Goal: Task Accomplishment & Management: Use online tool/utility

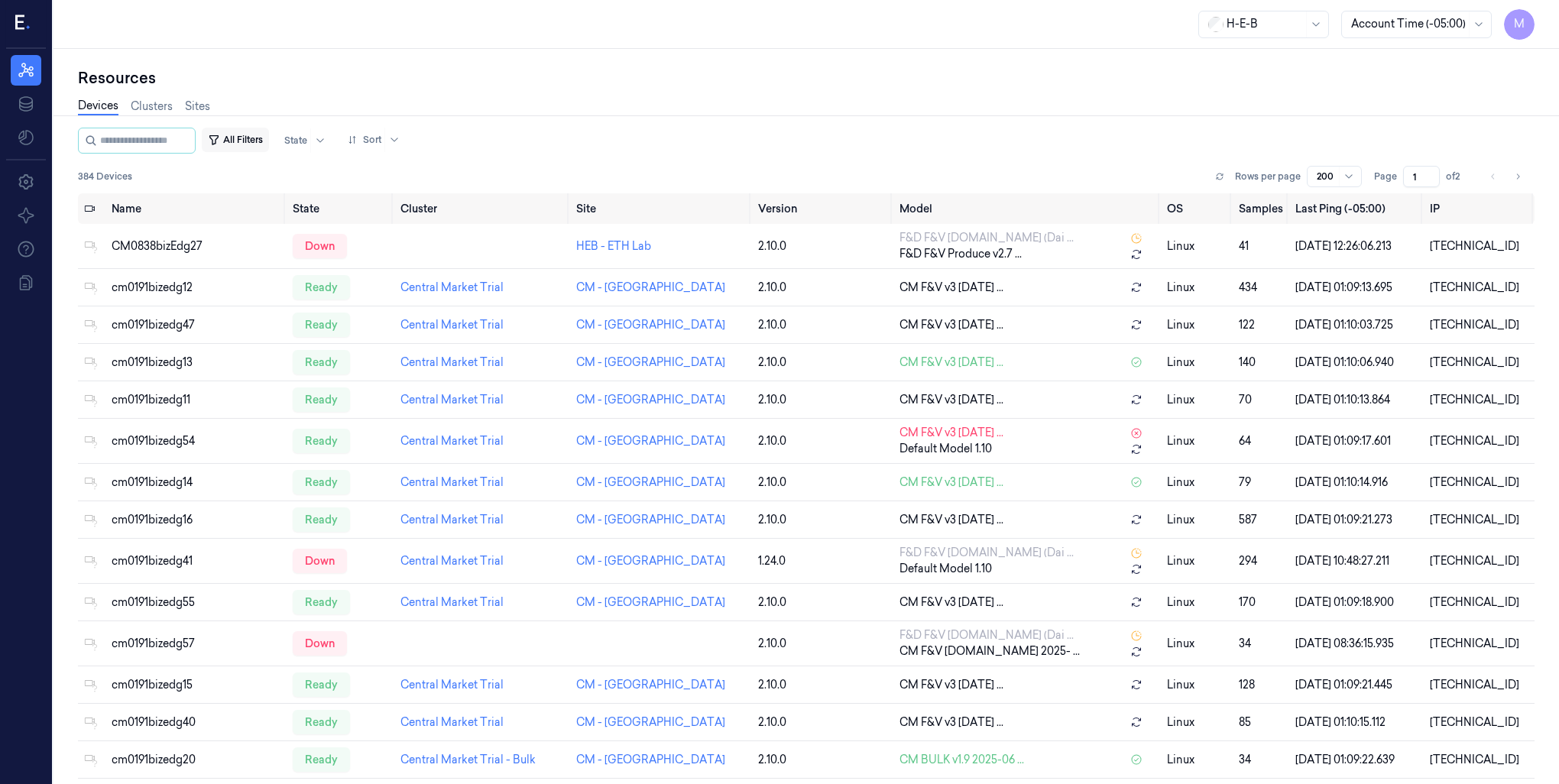
click at [269, 135] on button "All Filters" at bounding box center [235, 140] width 67 height 24
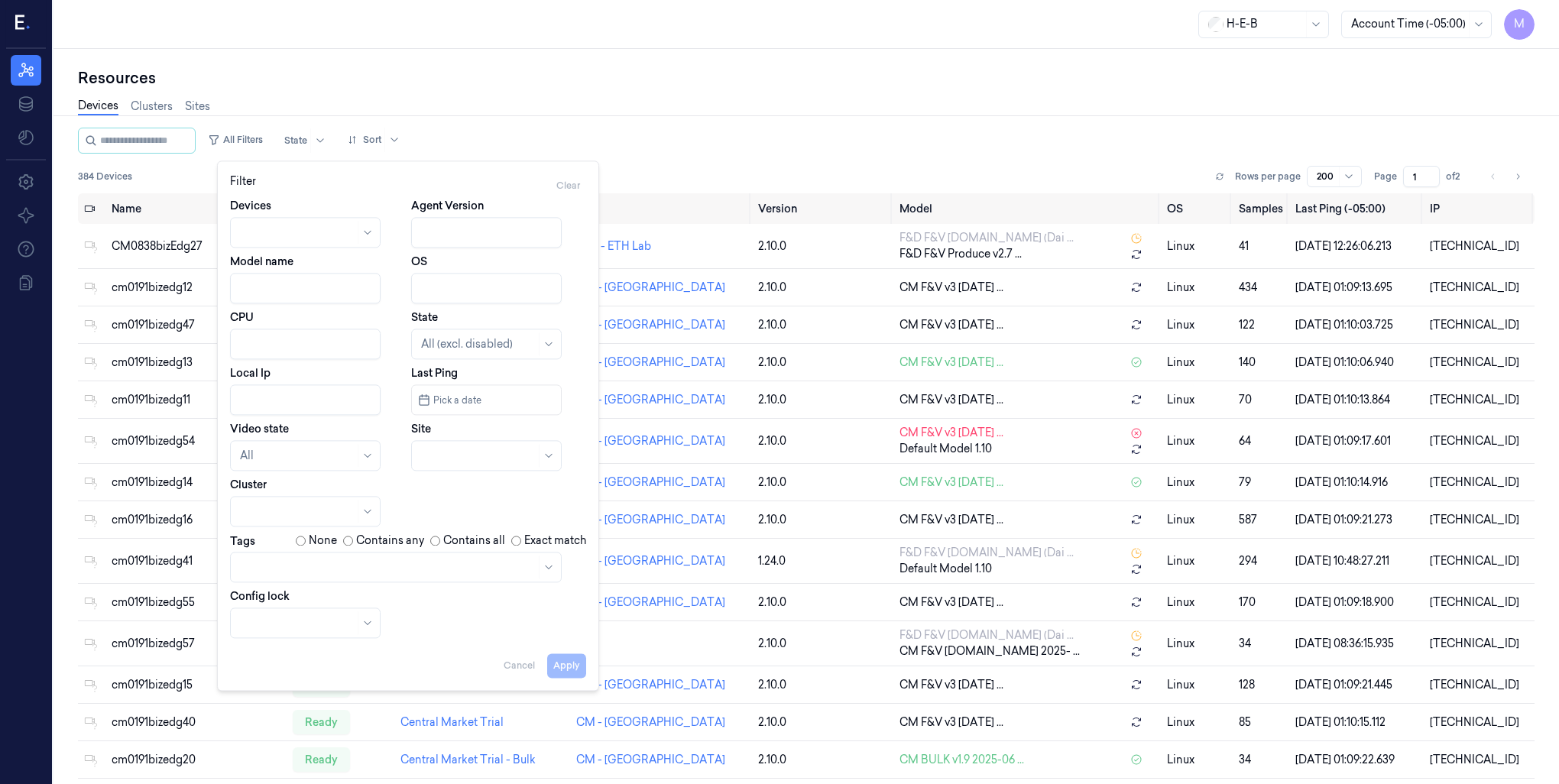
click at [495, 461] on div at bounding box center [478, 455] width 115 height 16
type input "385"
click at [512, 495] on div "HEB 385 - SA08 [PERSON_NAME]" at bounding box center [488, 498] width 133 height 32
click at [568, 665] on button "Apply" at bounding box center [567, 665] width 39 height 24
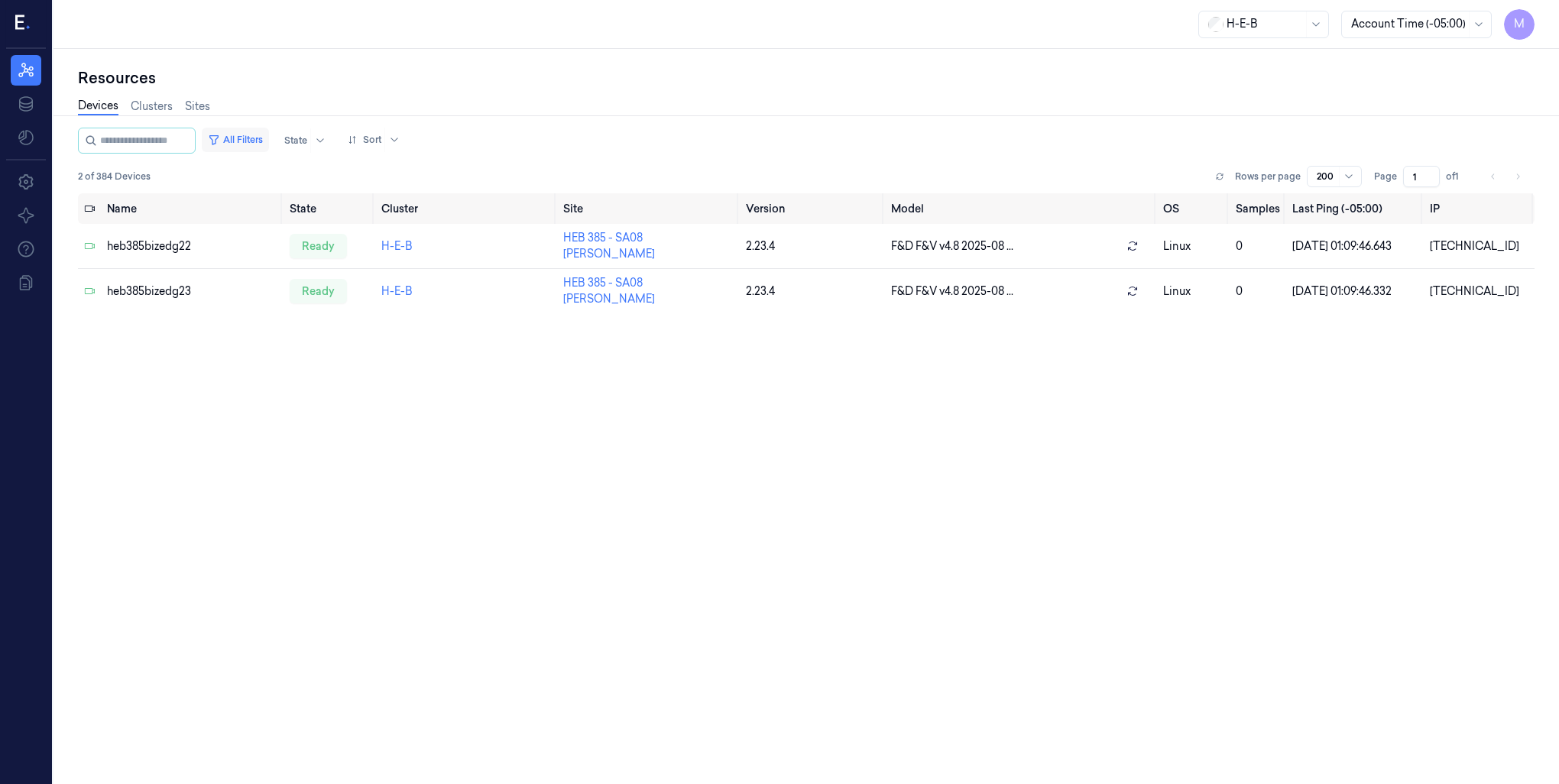
click at [263, 139] on button "All Filters" at bounding box center [235, 140] width 67 height 24
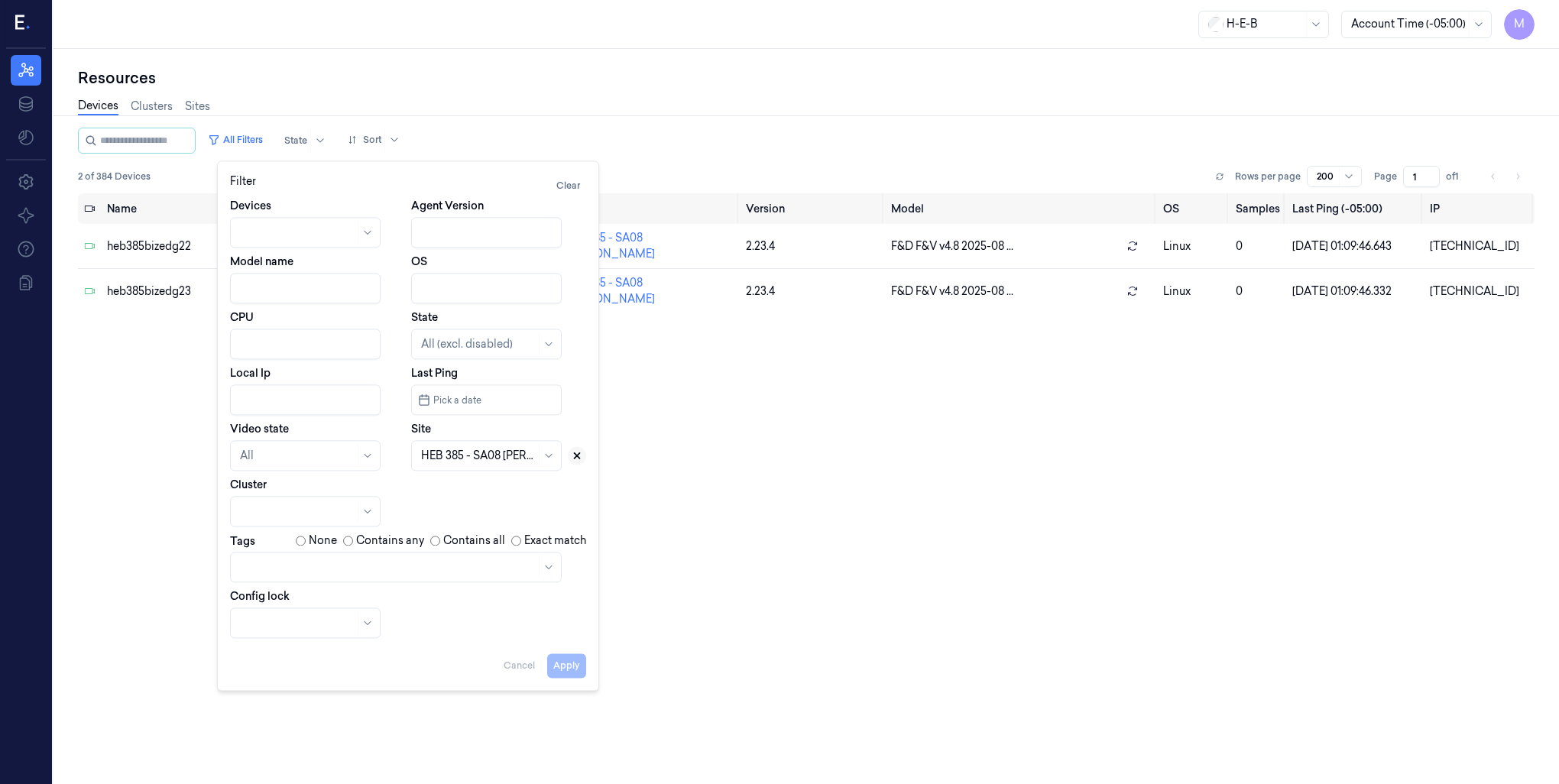
click at [578, 461] on button at bounding box center [576, 455] width 18 height 18
click at [496, 453] on div at bounding box center [478, 455] width 115 height 16
type input "387"
drag, startPoint x: 563, startPoint y: 663, endPoint x: 505, endPoint y: 472, distance: 199.6
click at [510, 475] on div "Filter Clear Devices Agent Version Model name OS CPU State All (excl. disabled)…" at bounding box center [407, 425] width 356 height 504
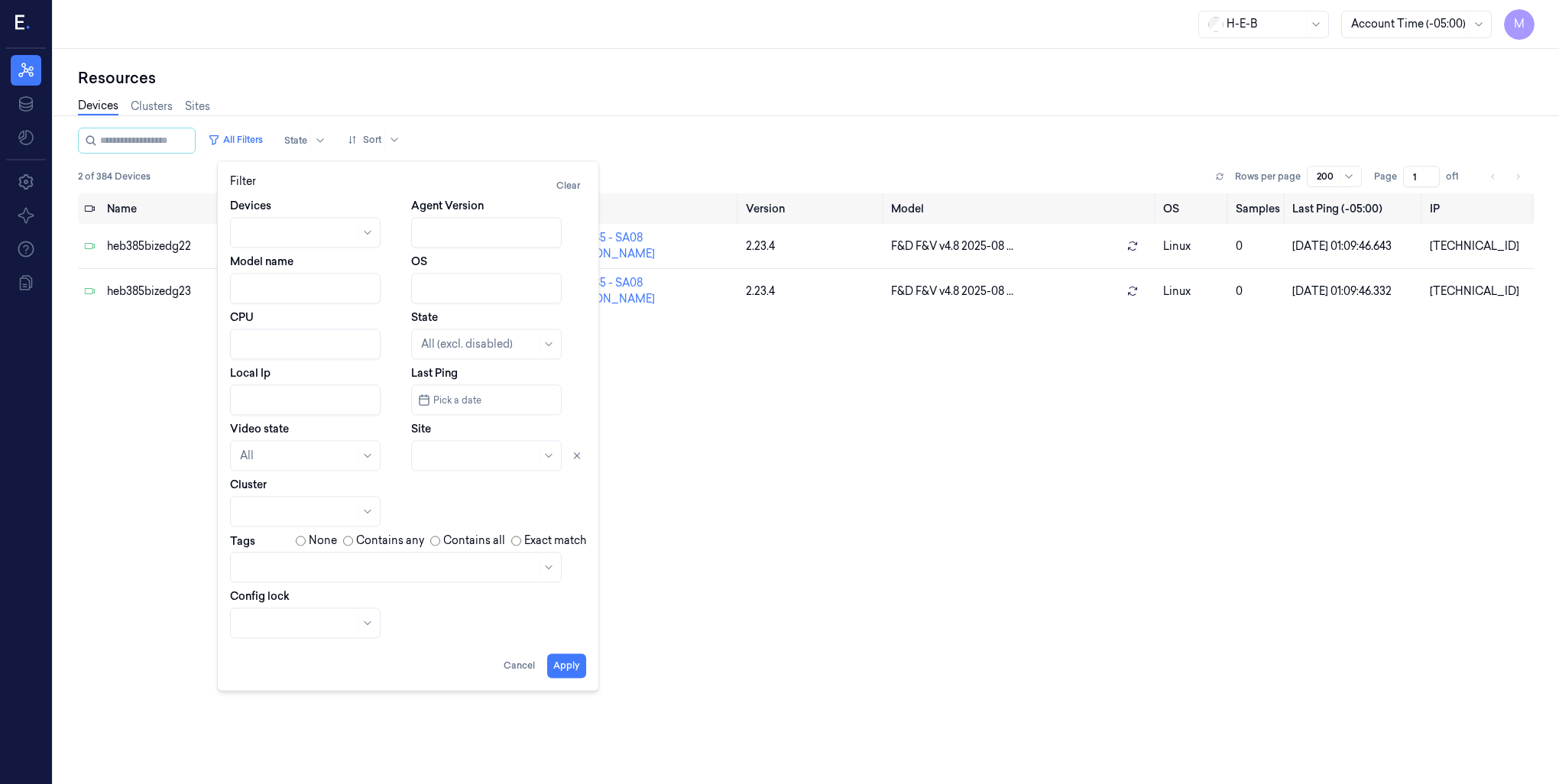
click at [490, 464] on div at bounding box center [478, 455] width 115 height 21
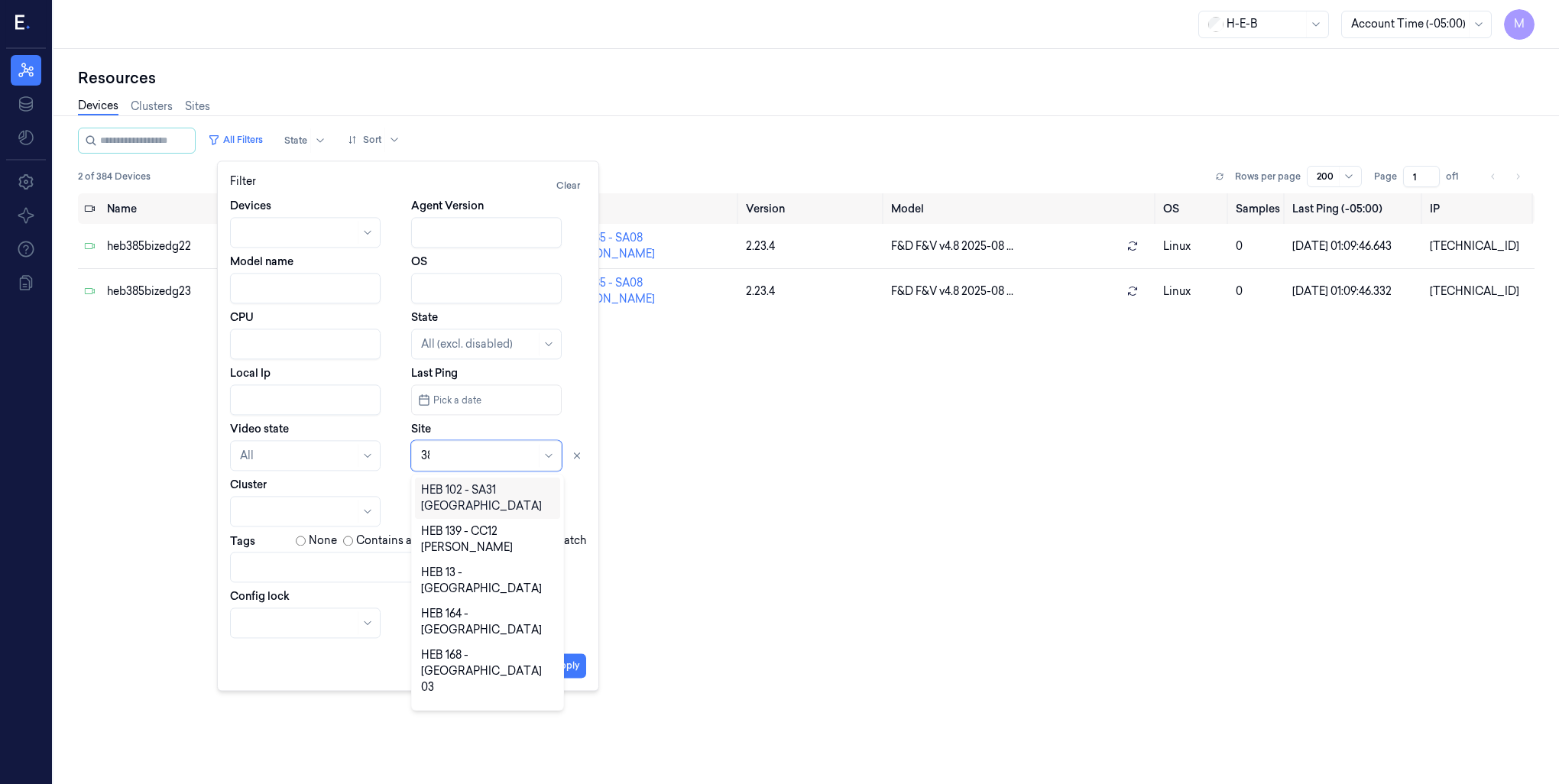
type input "387"
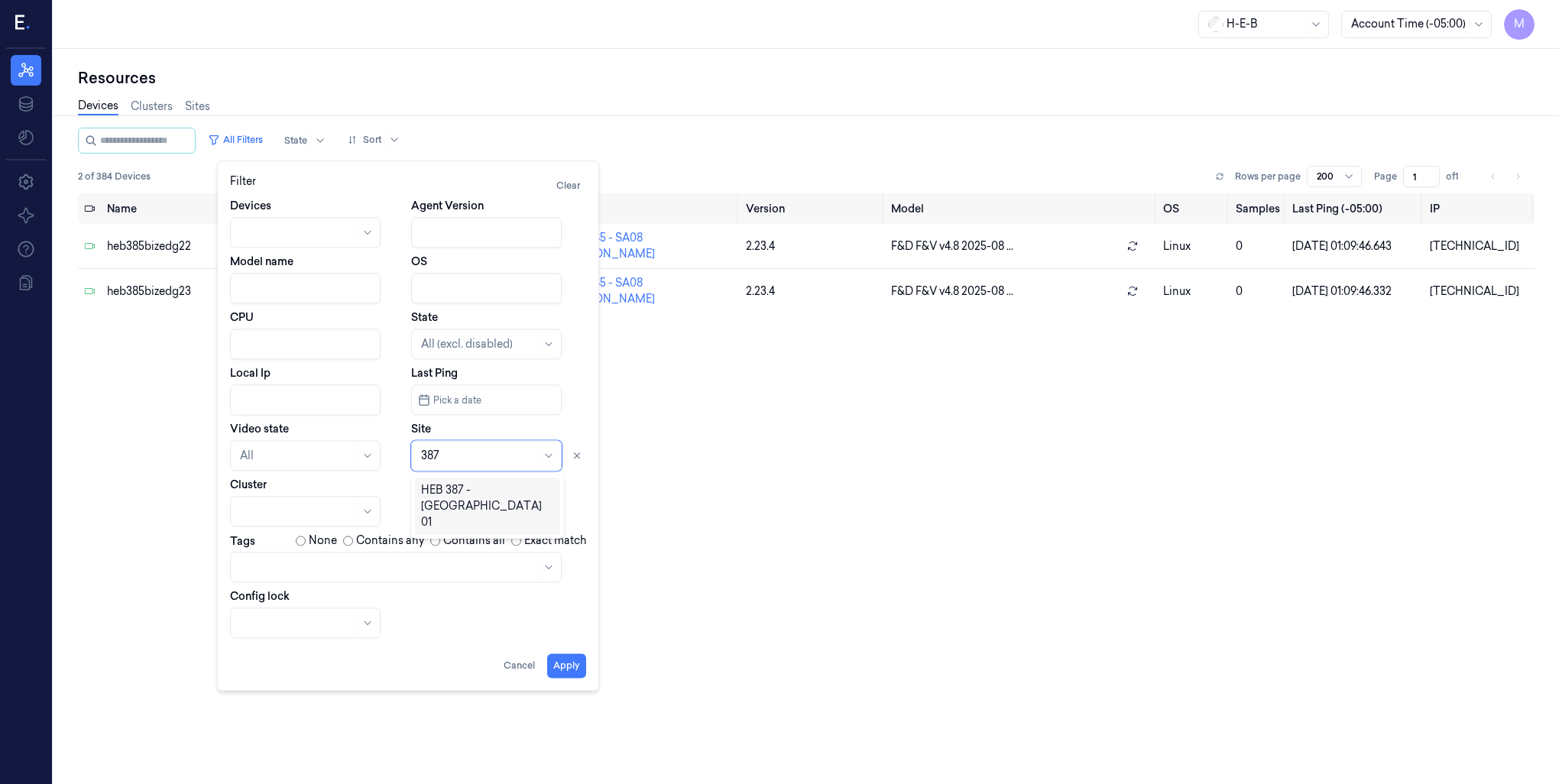
click at [478, 489] on div "HEB 387 - [GEOGRAPHIC_DATA] 01" at bounding box center [488, 506] width 133 height 48
click at [561, 662] on button "Apply" at bounding box center [567, 665] width 39 height 24
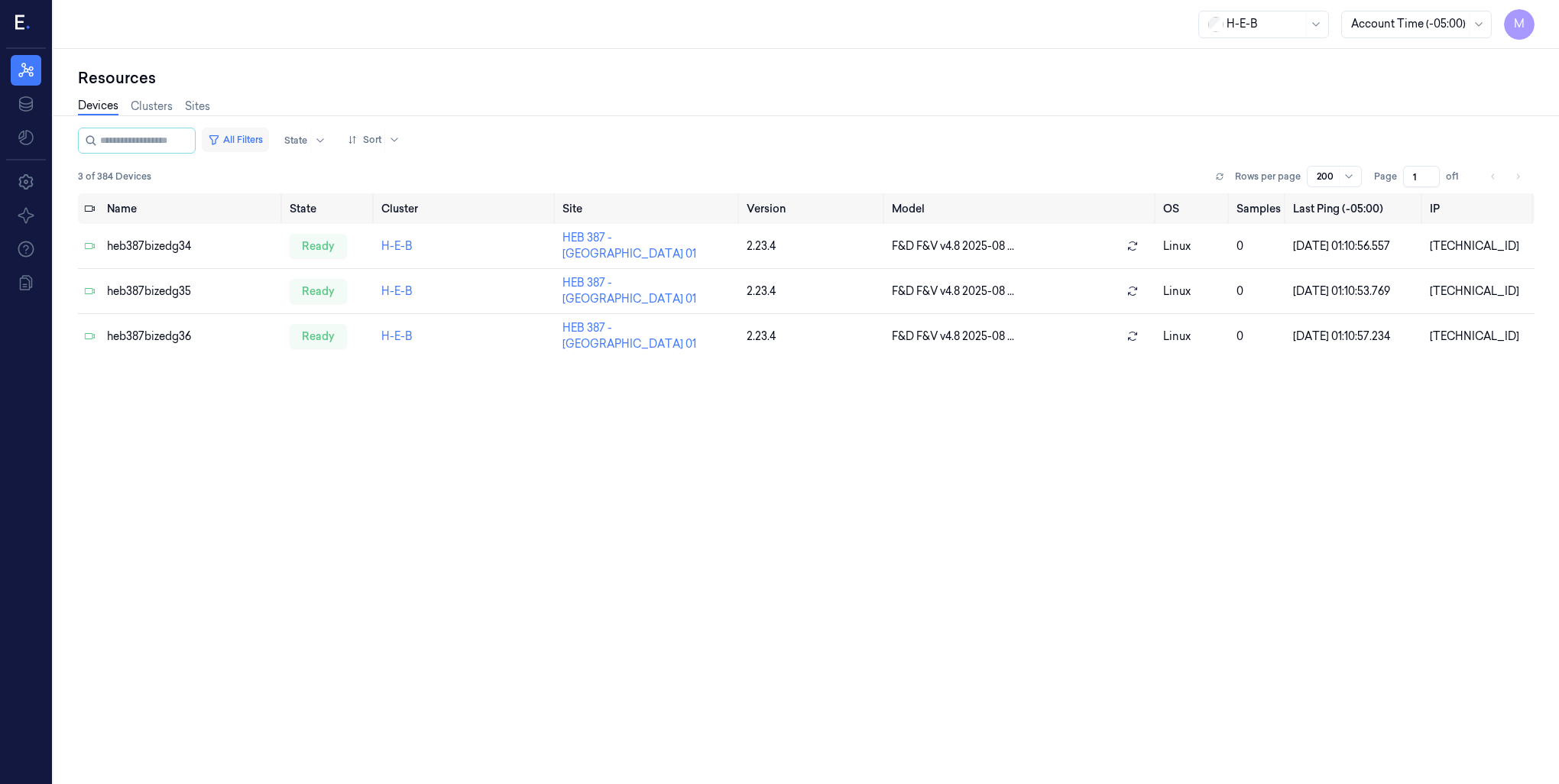
click at [266, 143] on button "All Filters" at bounding box center [235, 140] width 67 height 24
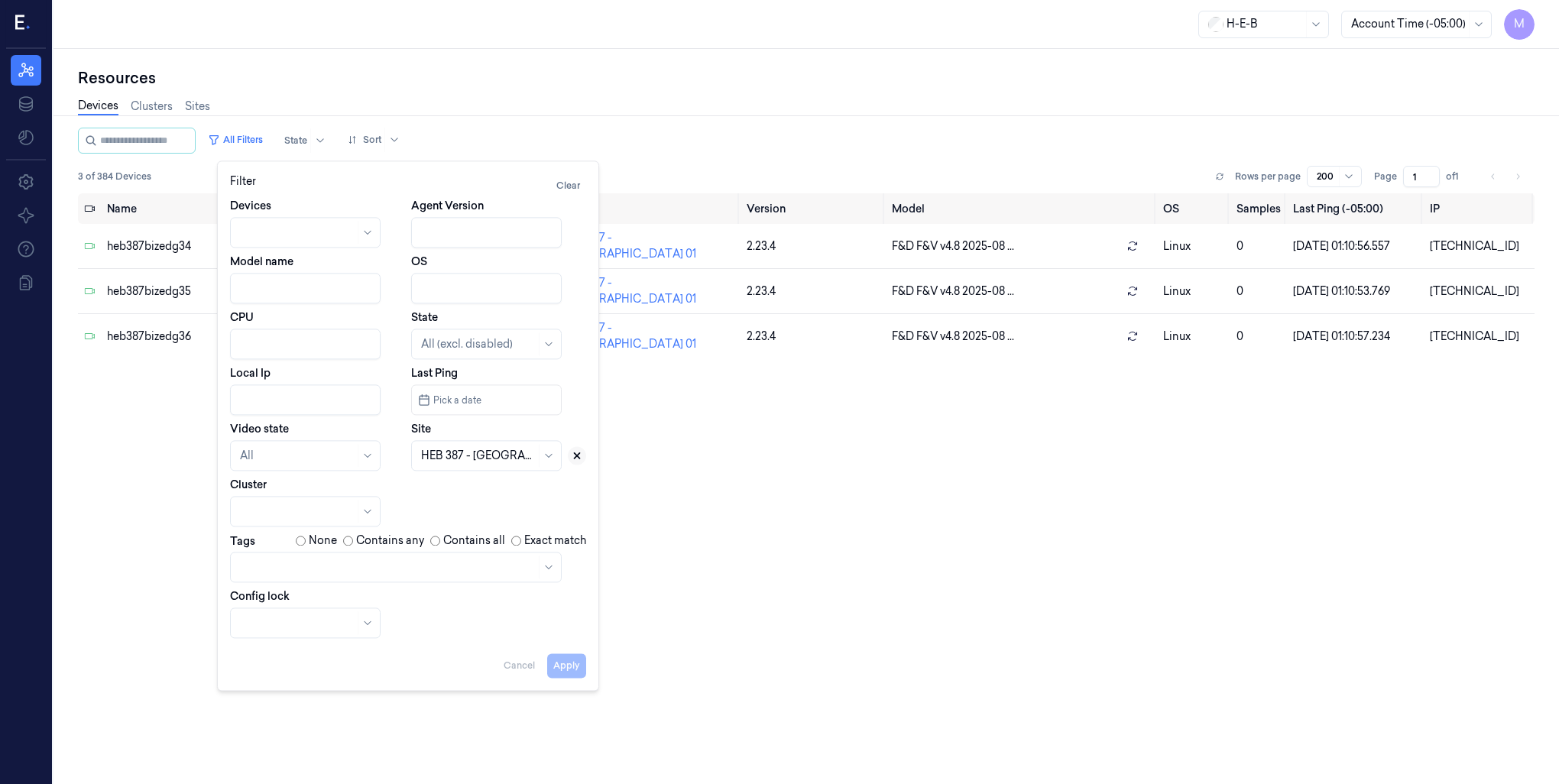
click at [577, 454] on icon at bounding box center [577, 455] width 5 height 5
click at [463, 453] on div at bounding box center [478, 455] width 115 height 16
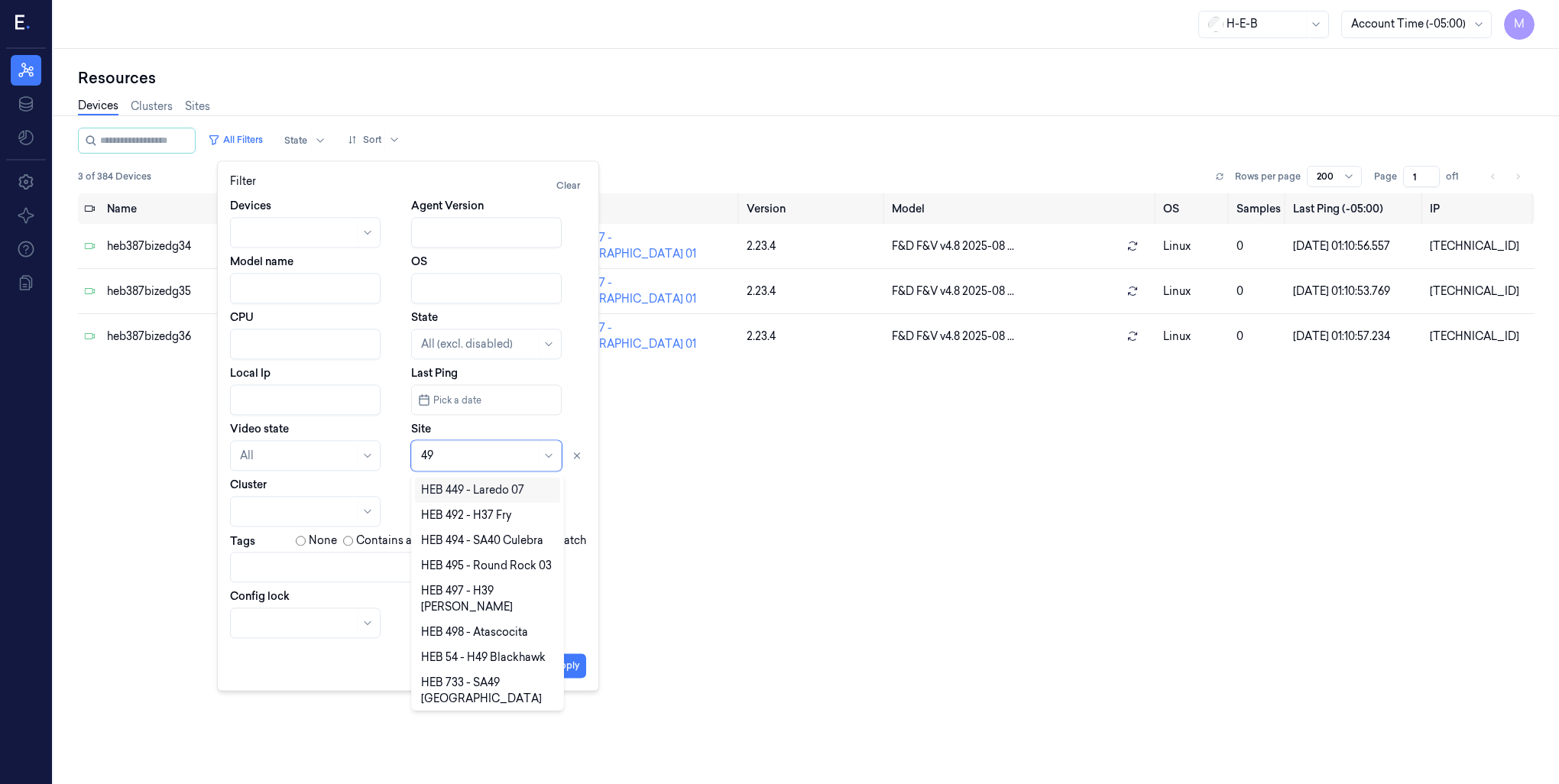
type input "492"
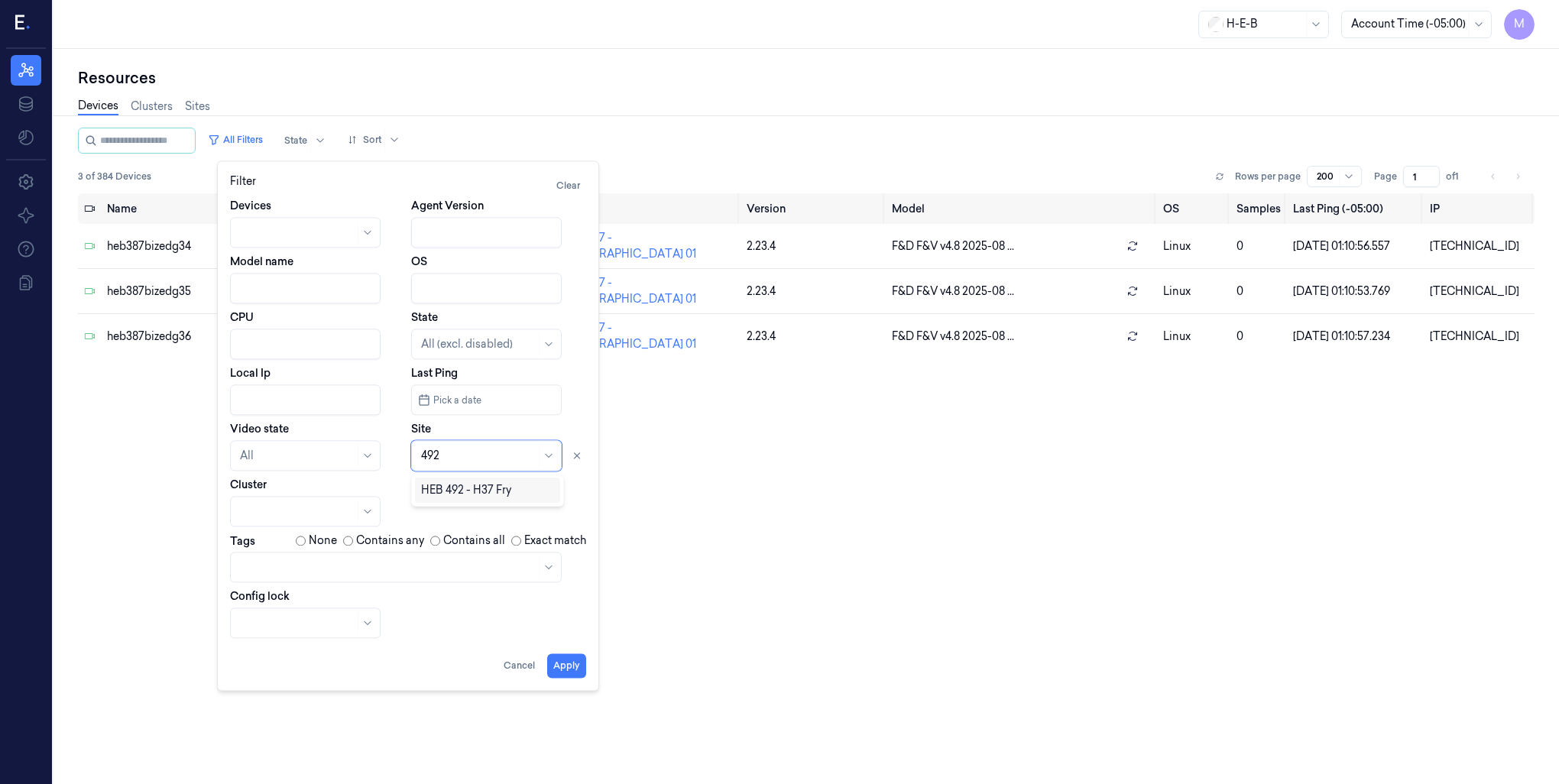
click at [483, 494] on div "HEB 492 - H37 Fry" at bounding box center [466, 490] width 90 height 16
click at [560, 666] on button "Apply" at bounding box center [567, 665] width 39 height 24
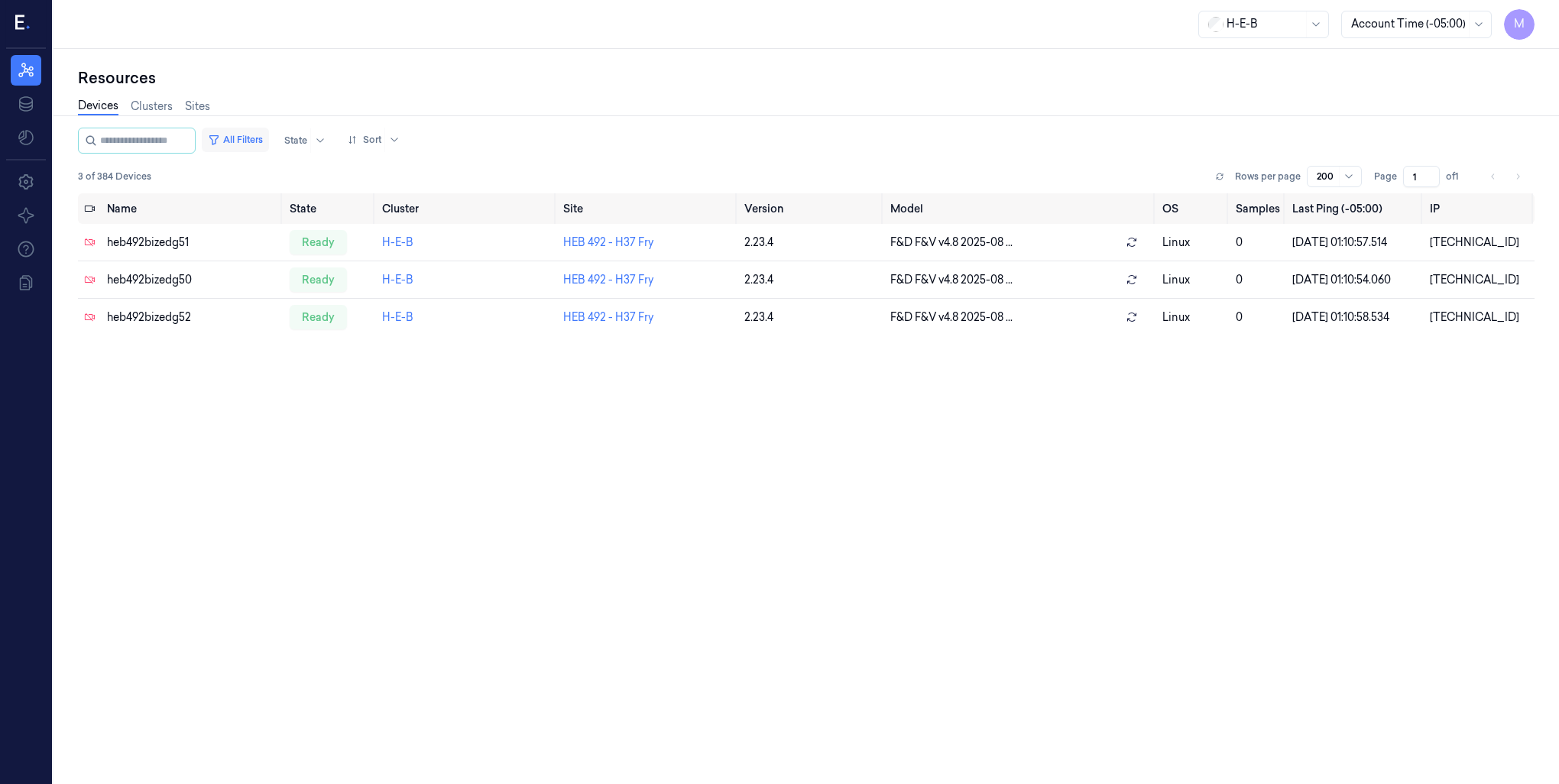
click at [258, 142] on button "All Filters" at bounding box center [235, 140] width 67 height 24
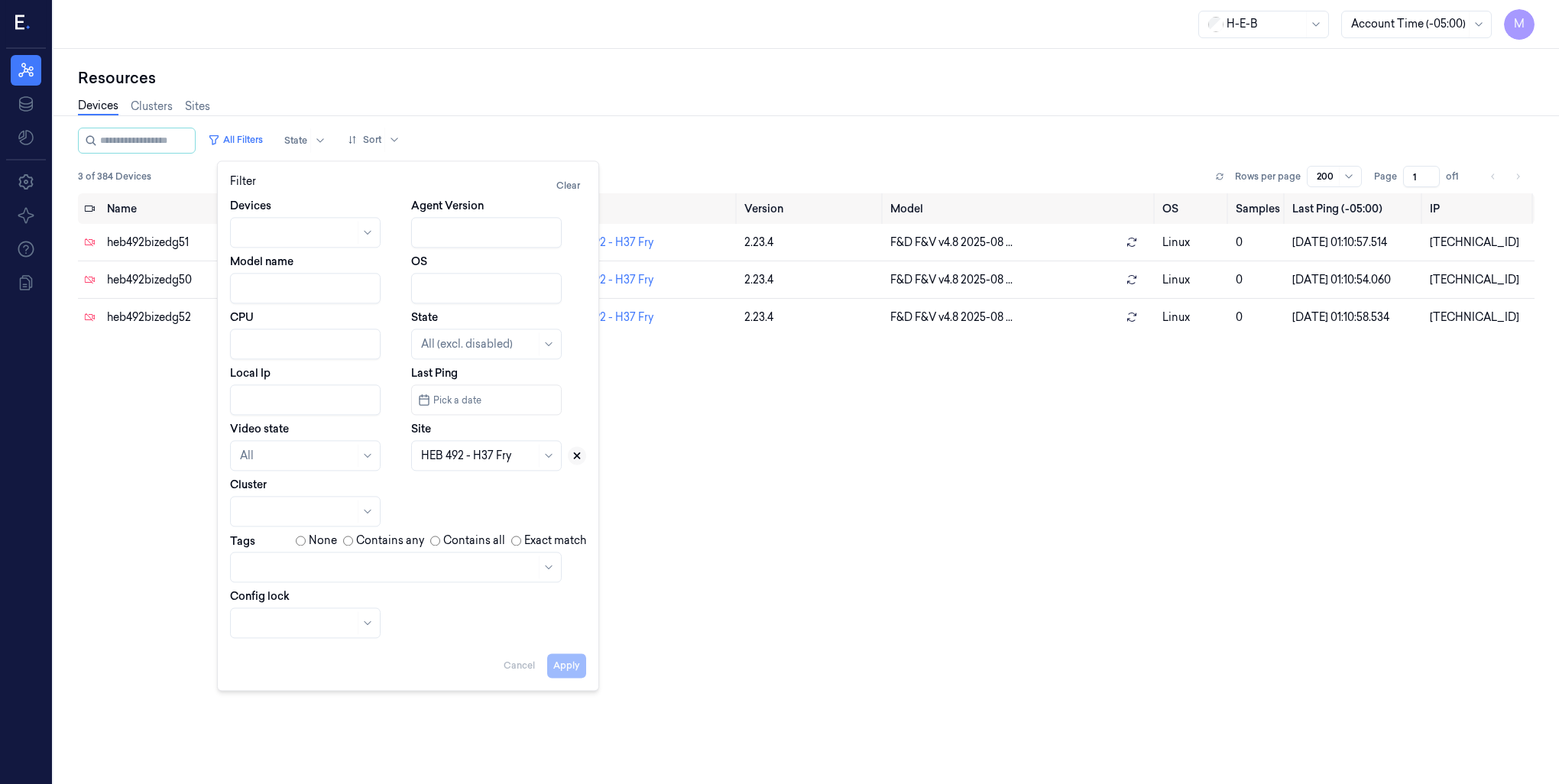
click at [574, 458] on icon at bounding box center [577, 455] width 5 height 5
click at [419, 454] on div at bounding box center [486, 455] width 150 height 31
type input "551"
click at [477, 494] on div "HEB 551 - H38 Kirkwood" at bounding box center [482, 490] width 122 height 16
click at [568, 671] on button "Apply" at bounding box center [567, 665] width 39 height 24
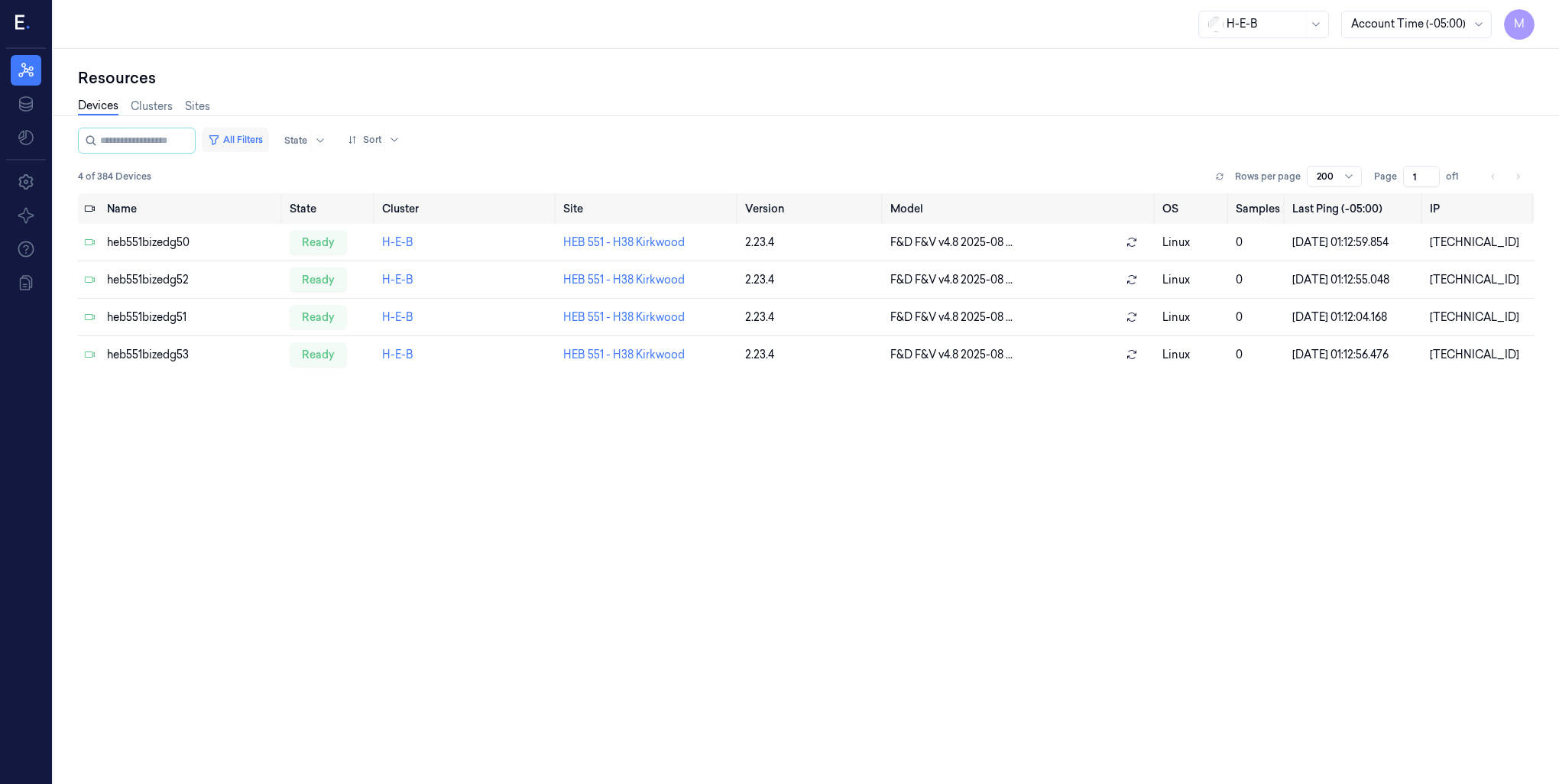
click at [248, 141] on button "All Filters" at bounding box center [235, 140] width 67 height 24
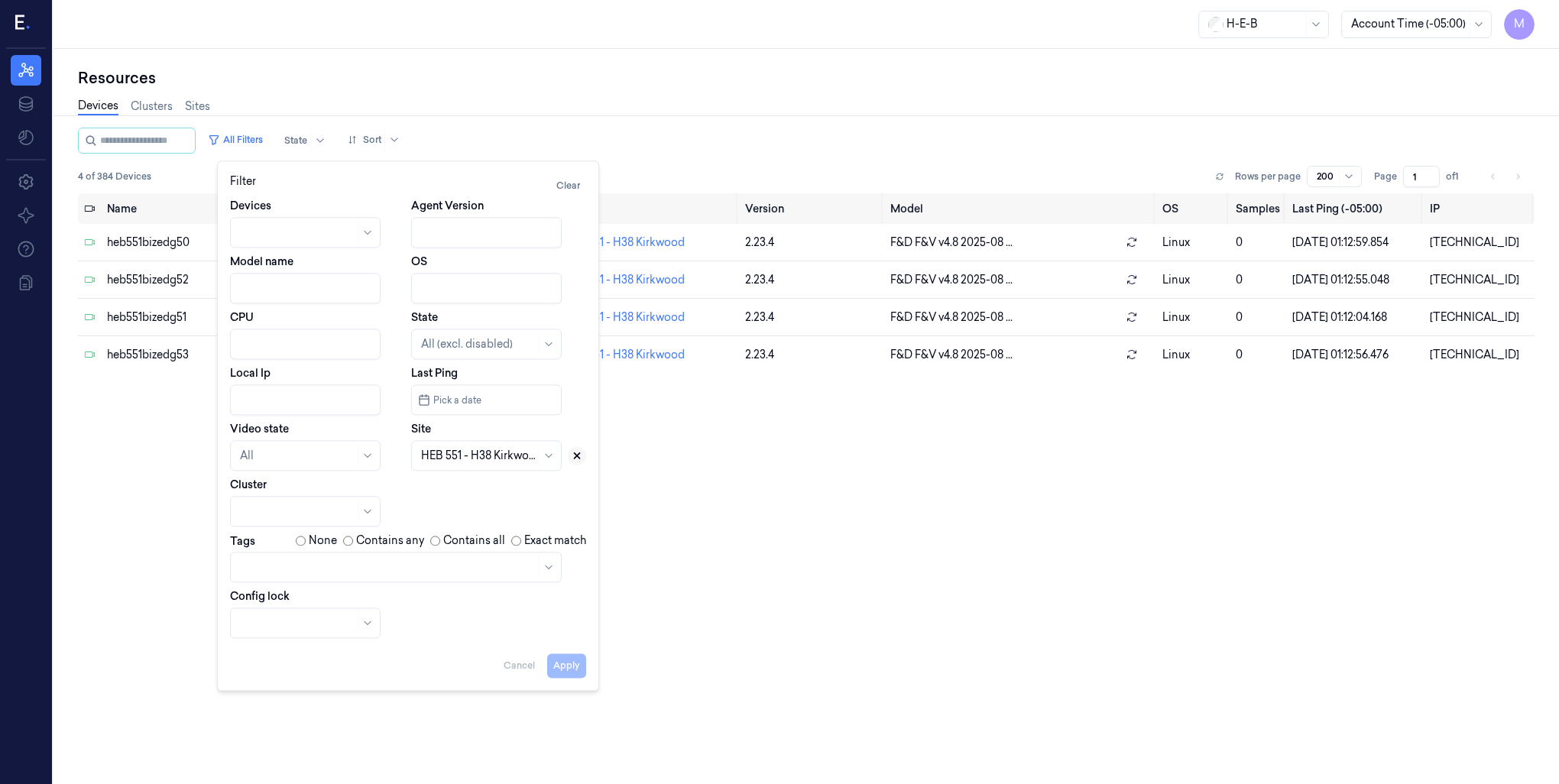
click at [572, 454] on icon at bounding box center [577, 455] width 10 height 10
click at [498, 457] on div at bounding box center [478, 455] width 115 height 16
type input "561"
click at [498, 498] on div "HEB 561 - [GEOGRAPHIC_DATA]" at bounding box center [488, 497] width 145 height 41
click at [568, 673] on button "Apply" at bounding box center [567, 665] width 39 height 24
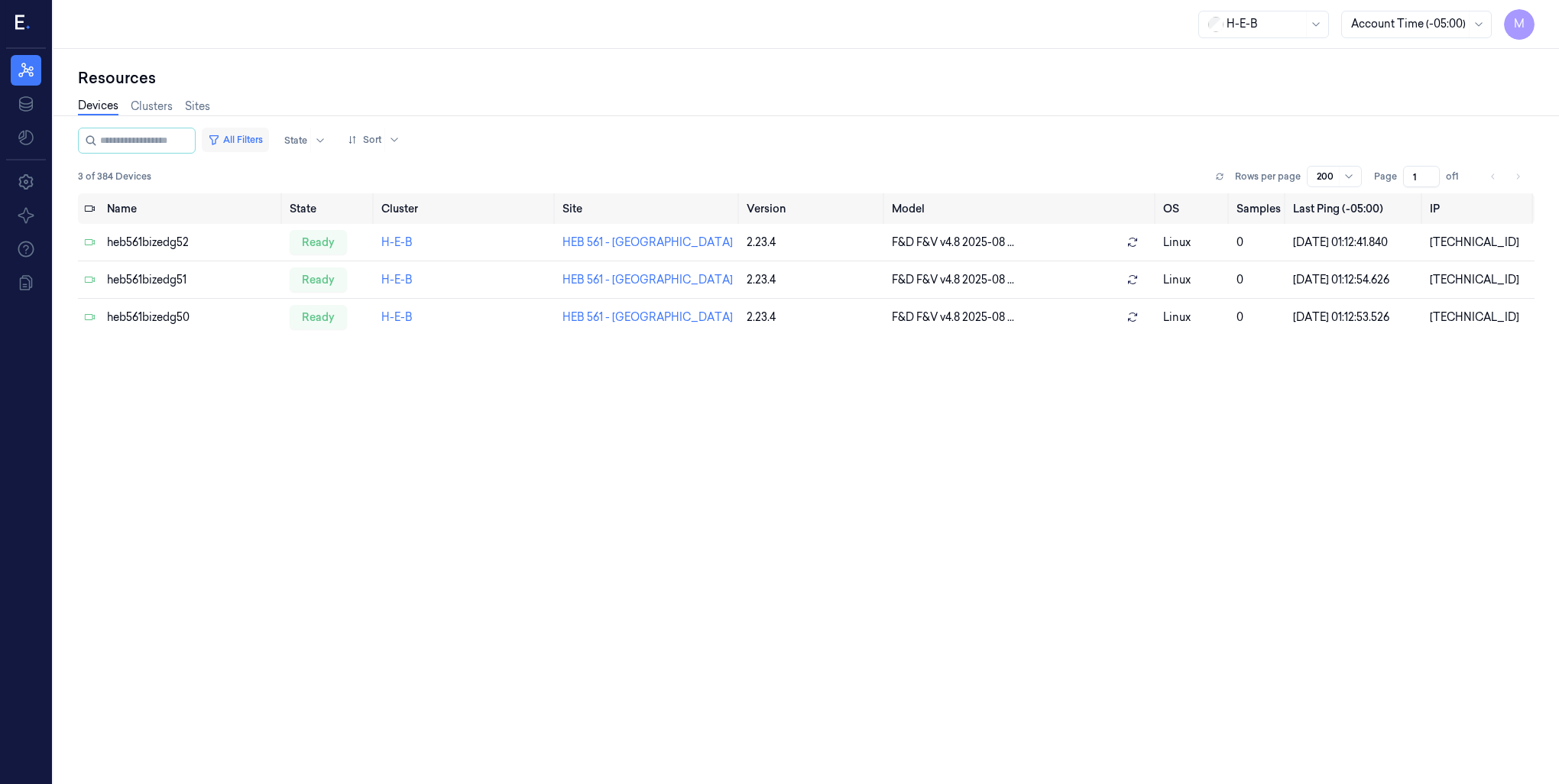
click at [259, 140] on button "All Filters" at bounding box center [235, 140] width 67 height 24
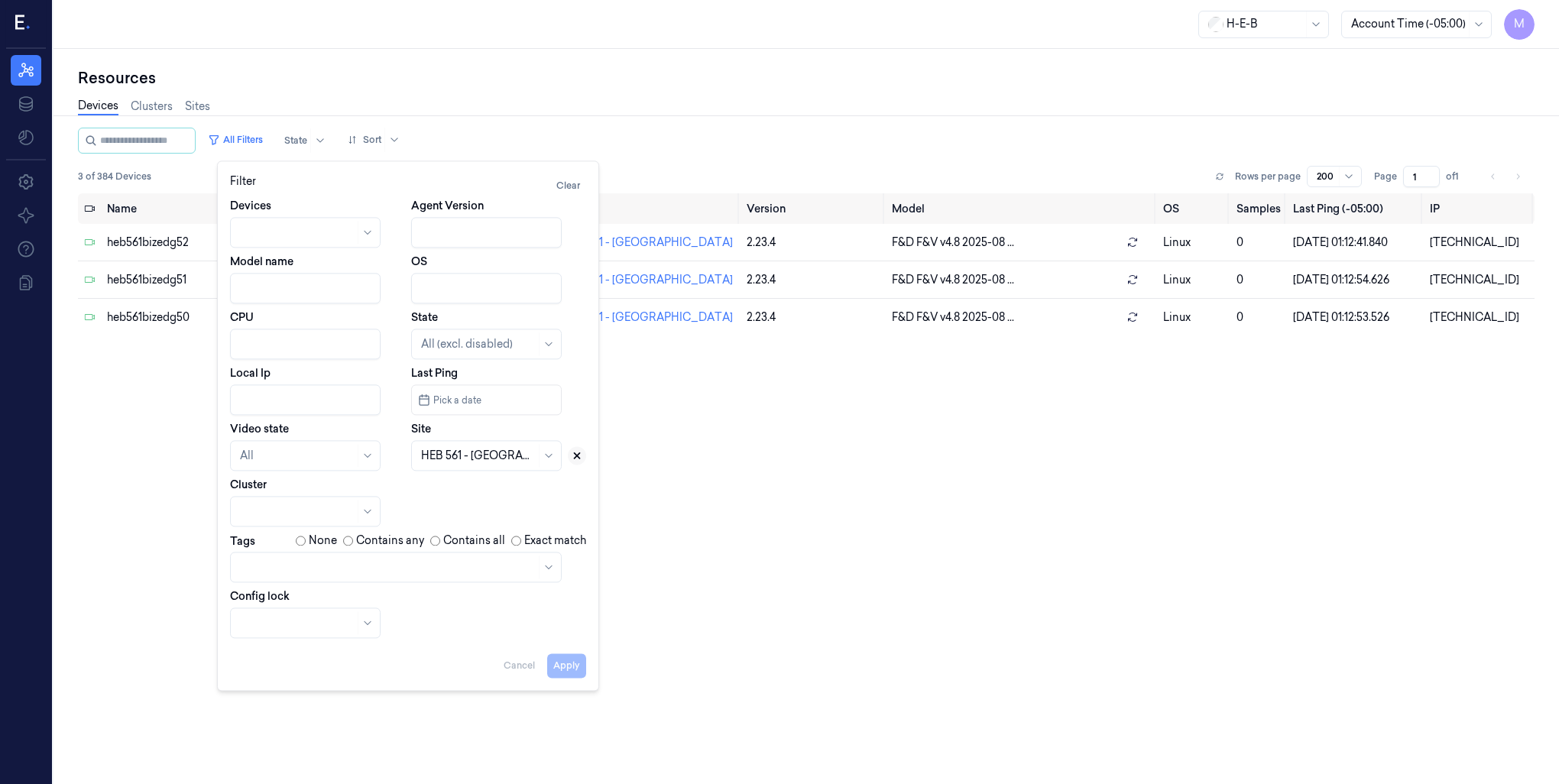
click at [580, 460] on icon at bounding box center [577, 455] width 10 height 10
click at [505, 454] on div at bounding box center [478, 455] width 115 height 16
type input "579"
click at [475, 491] on div "HEB 579 - Woodlands 02" at bounding box center [485, 490] width 129 height 16
click at [562, 670] on button "Apply" at bounding box center [567, 665] width 39 height 24
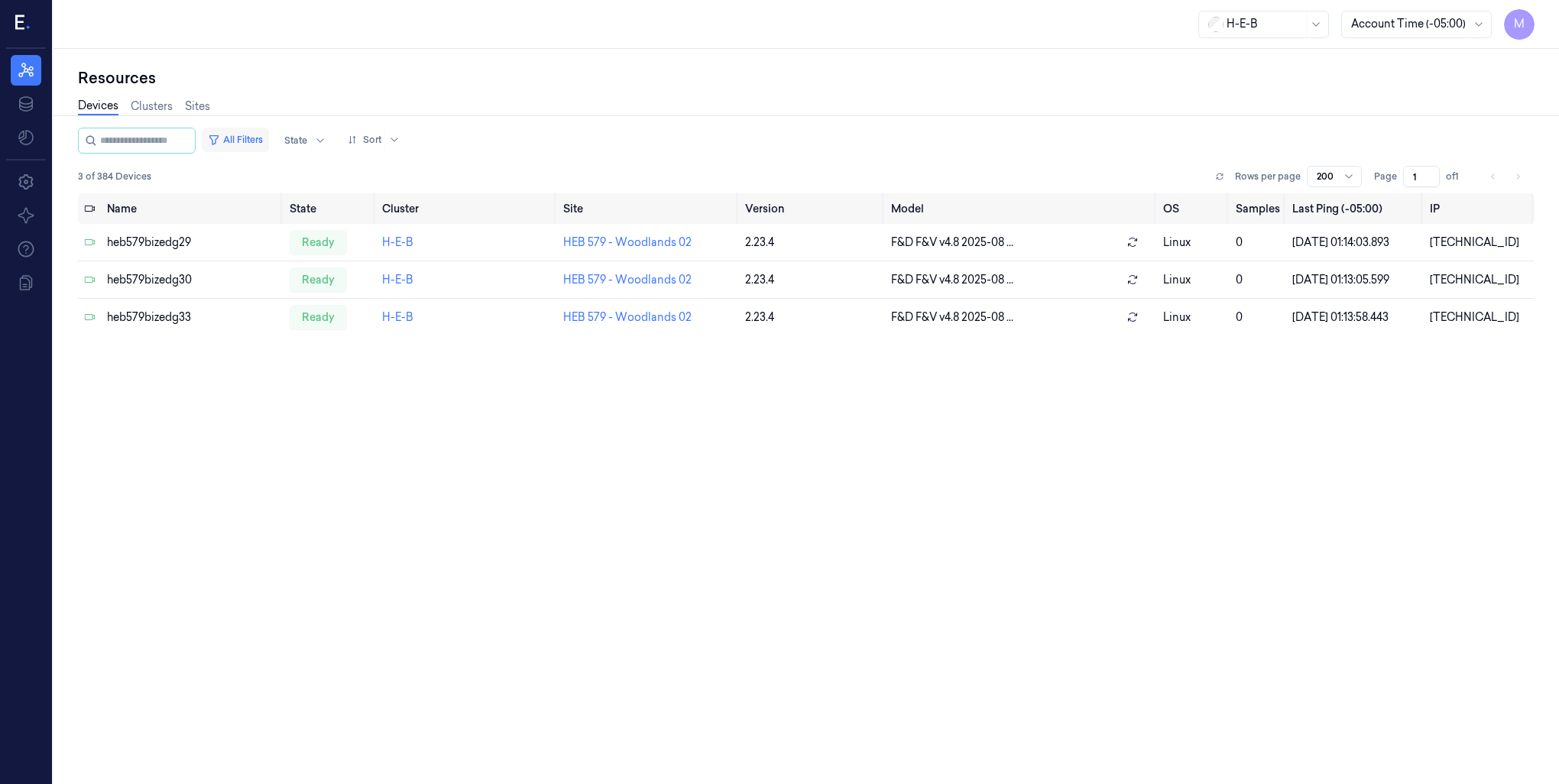
click at [260, 133] on button "All Filters" at bounding box center [235, 140] width 67 height 24
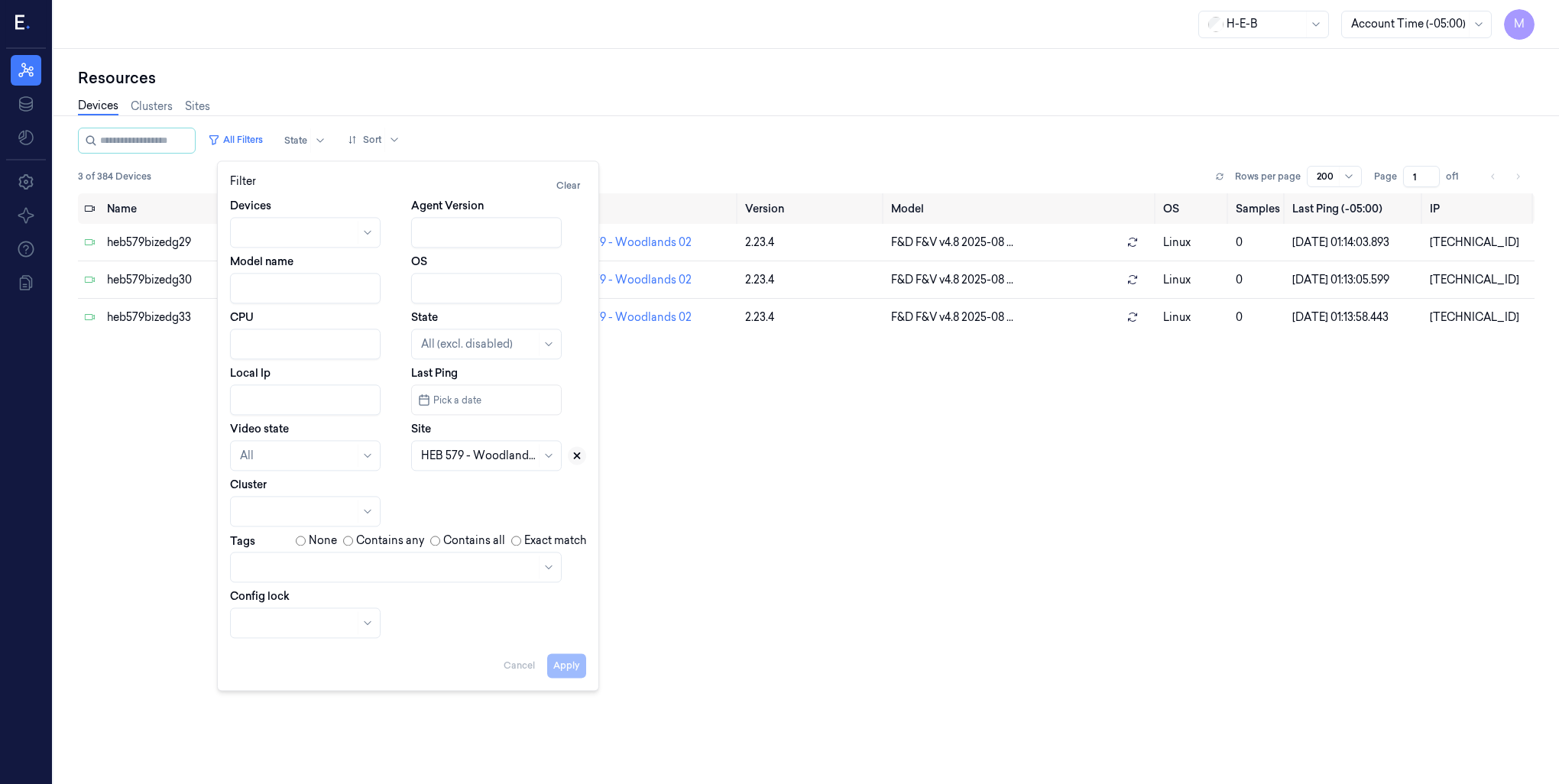
click at [582, 459] on button at bounding box center [576, 455] width 18 height 18
click at [498, 458] on div at bounding box center [470, 455] width 96 height 16
type input "592"
click at [447, 489] on div "HEB 592 - Leander 01" at bounding box center [475, 490] width 107 height 16
click at [562, 660] on button "Apply" at bounding box center [567, 665] width 39 height 24
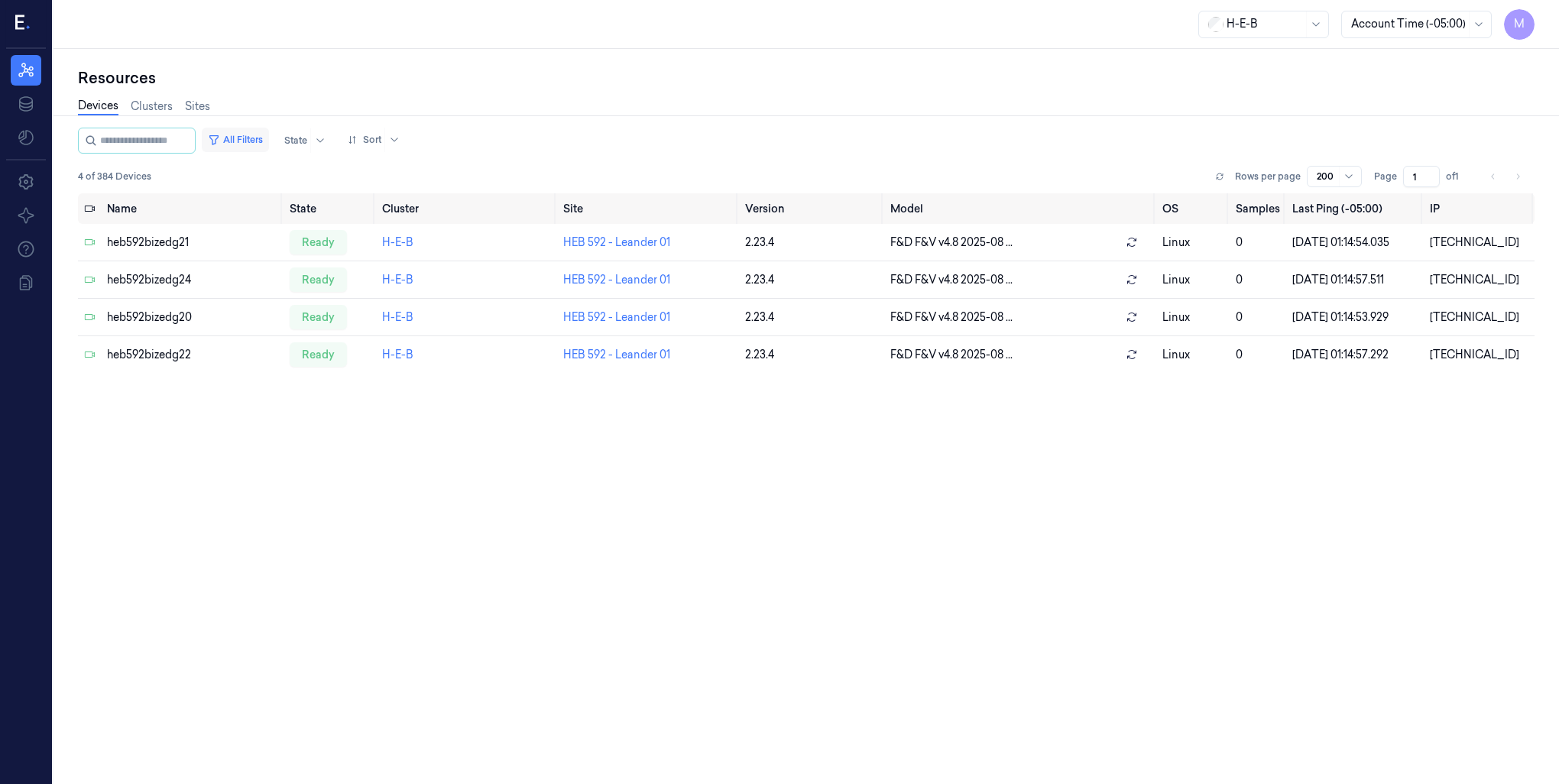
click at [247, 136] on button "All Filters" at bounding box center [235, 140] width 67 height 24
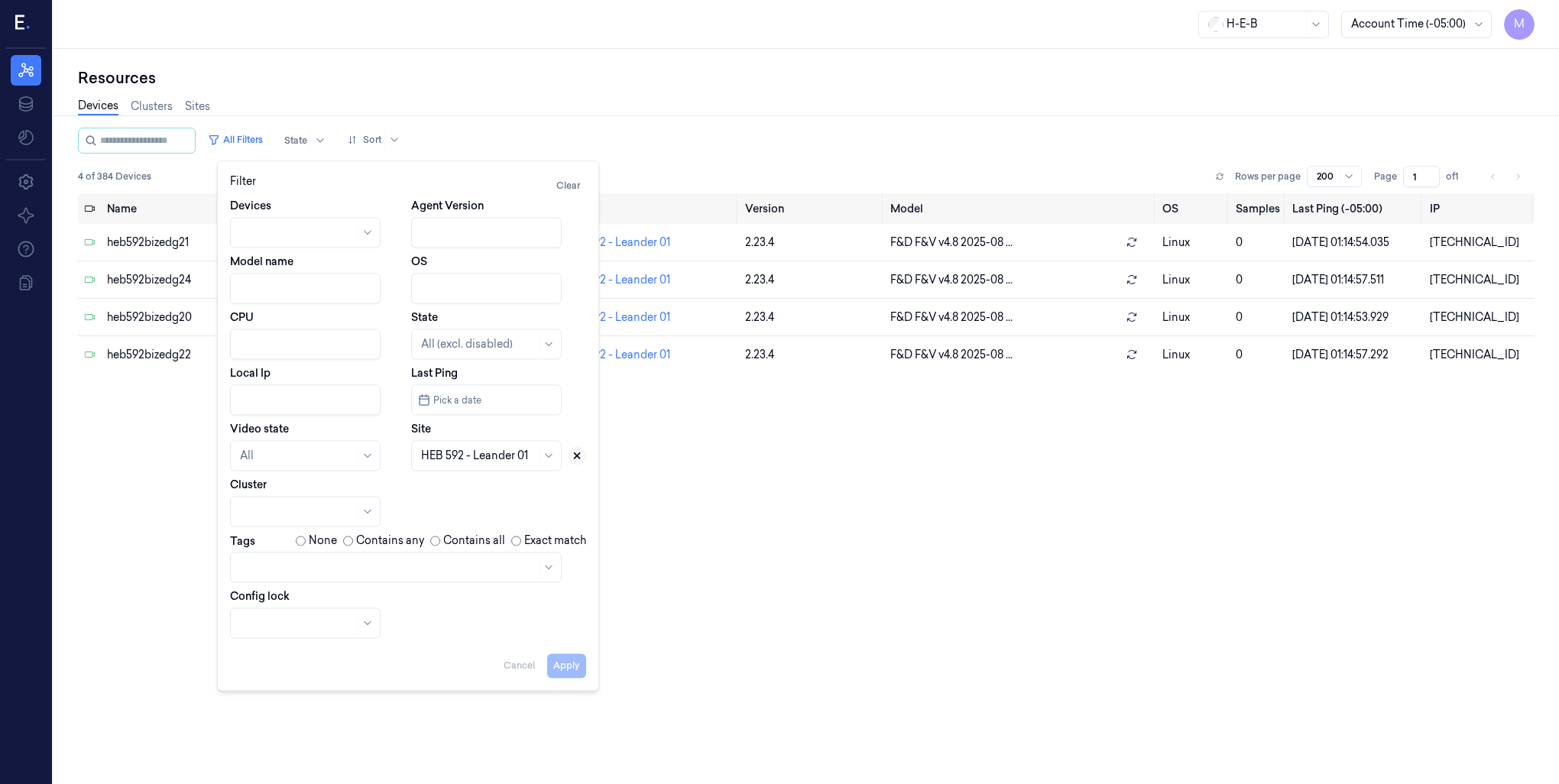
click at [580, 453] on icon at bounding box center [577, 455] width 5 height 5
click at [470, 458] on div at bounding box center [478, 455] width 115 height 16
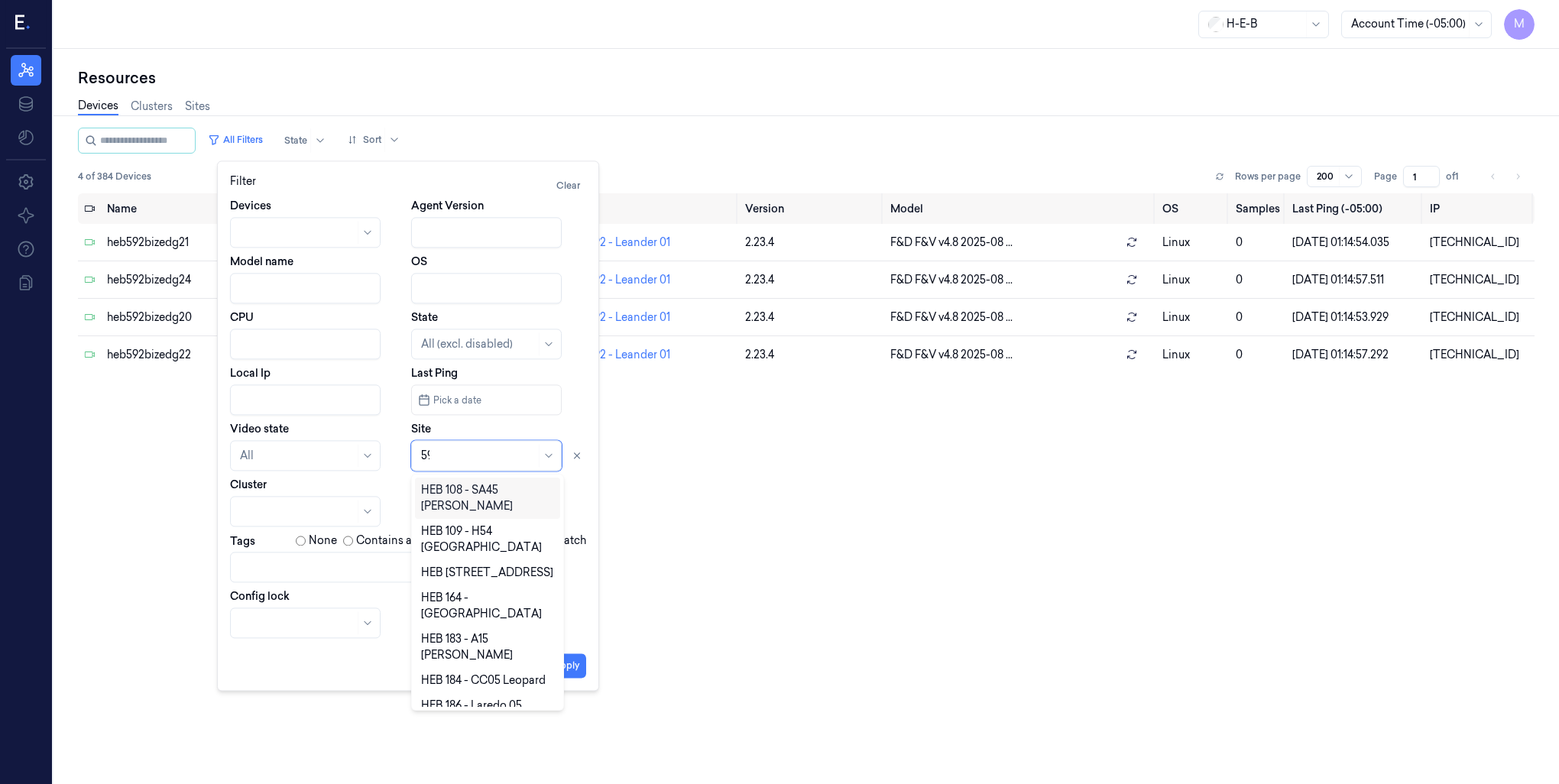
type input "599"
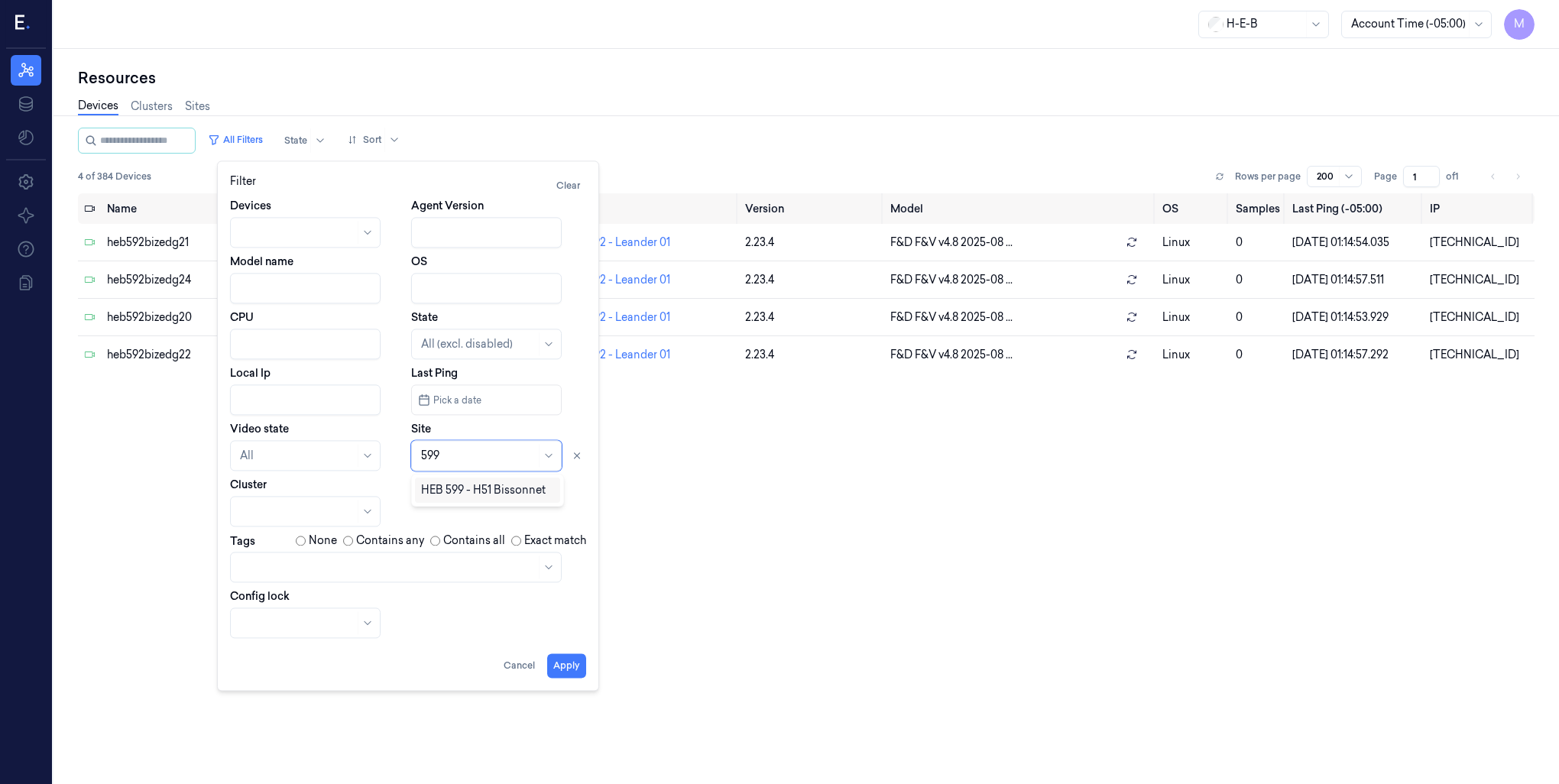
click at [489, 492] on div "HEB 599 - H51 Bissonnet" at bounding box center [484, 490] width 124 height 16
click at [553, 662] on button "Apply" at bounding box center [567, 665] width 39 height 24
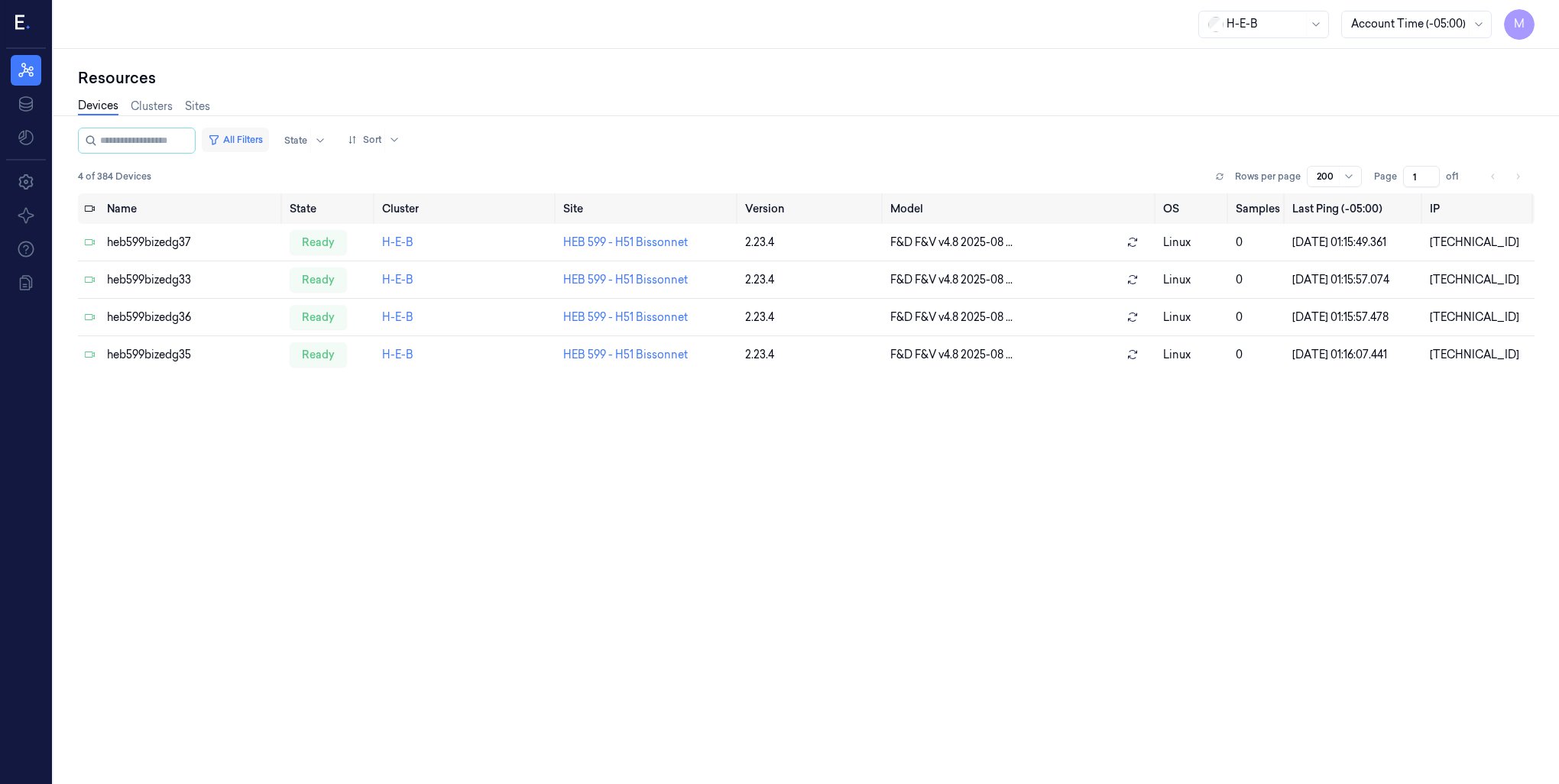
click at [265, 139] on button "All Filters" at bounding box center [235, 140] width 67 height 24
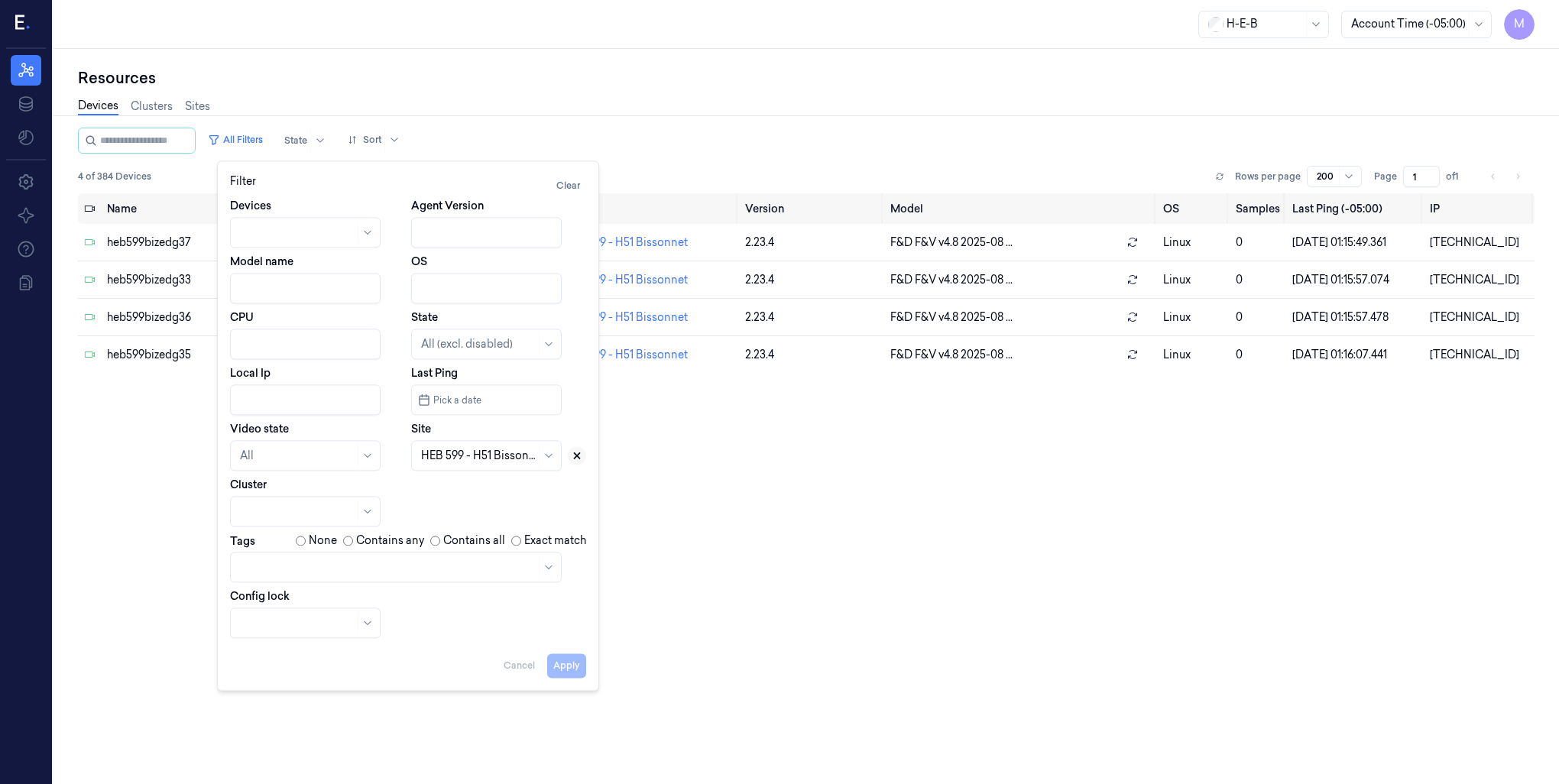
click at [578, 458] on icon at bounding box center [577, 455] width 10 height 10
click at [488, 456] on div at bounding box center [470, 455] width 96 height 16
type input "659"
click at [470, 492] on div "HEB 659 - A16 Hwy 183" at bounding box center [477, 490] width 113 height 16
click at [560, 668] on button "Apply" at bounding box center [567, 665] width 39 height 24
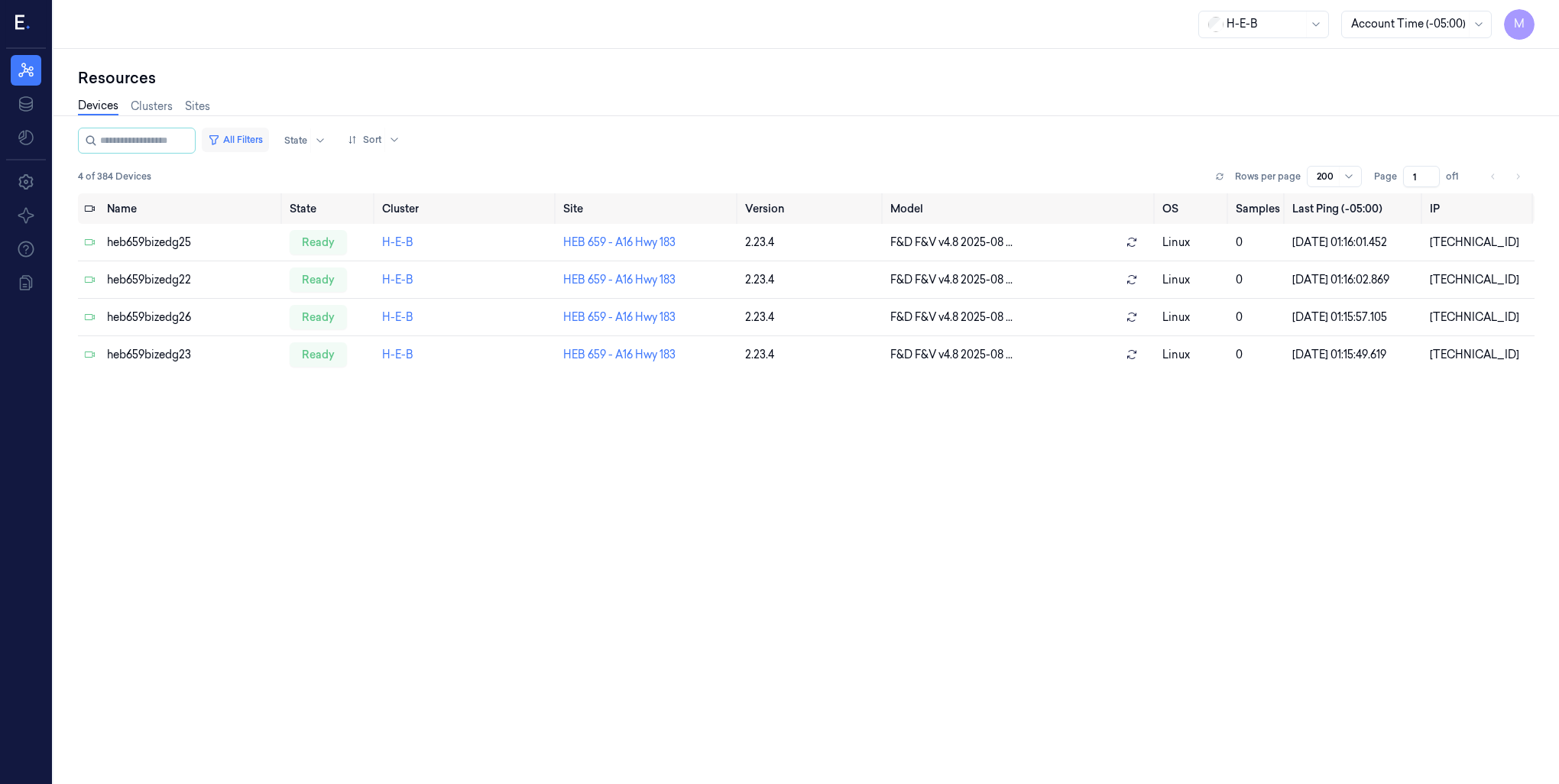
click at [241, 141] on button "All Filters" at bounding box center [235, 140] width 67 height 24
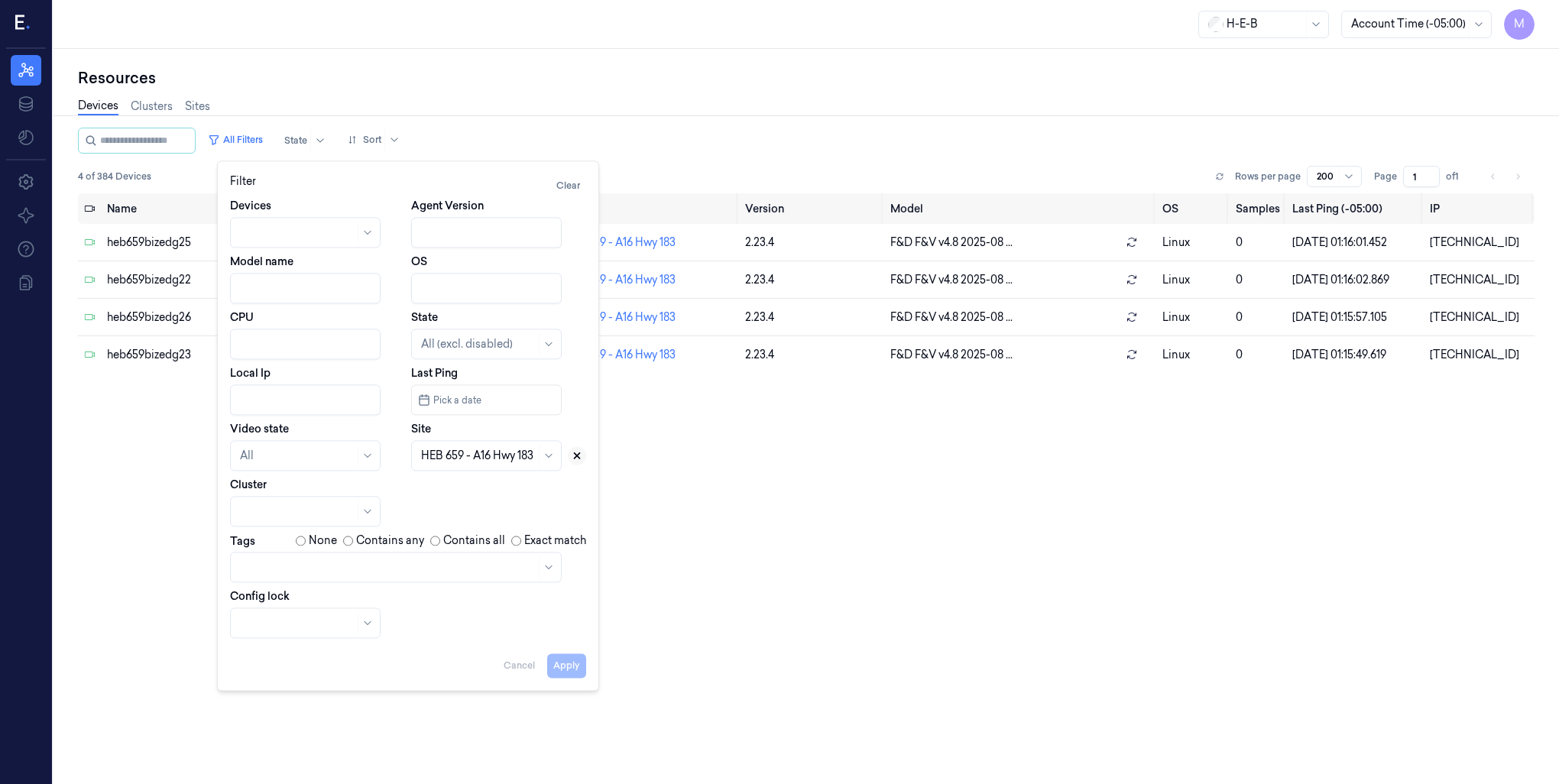
click at [578, 451] on icon at bounding box center [577, 455] width 10 height 10
click at [494, 454] on div at bounding box center [470, 455] width 96 height 16
type input "724"
click at [483, 489] on div "HEB 724 - Aliana" at bounding box center [463, 490] width 85 height 16
click at [568, 667] on button "Apply" at bounding box center [567, 665] width 39 height 24
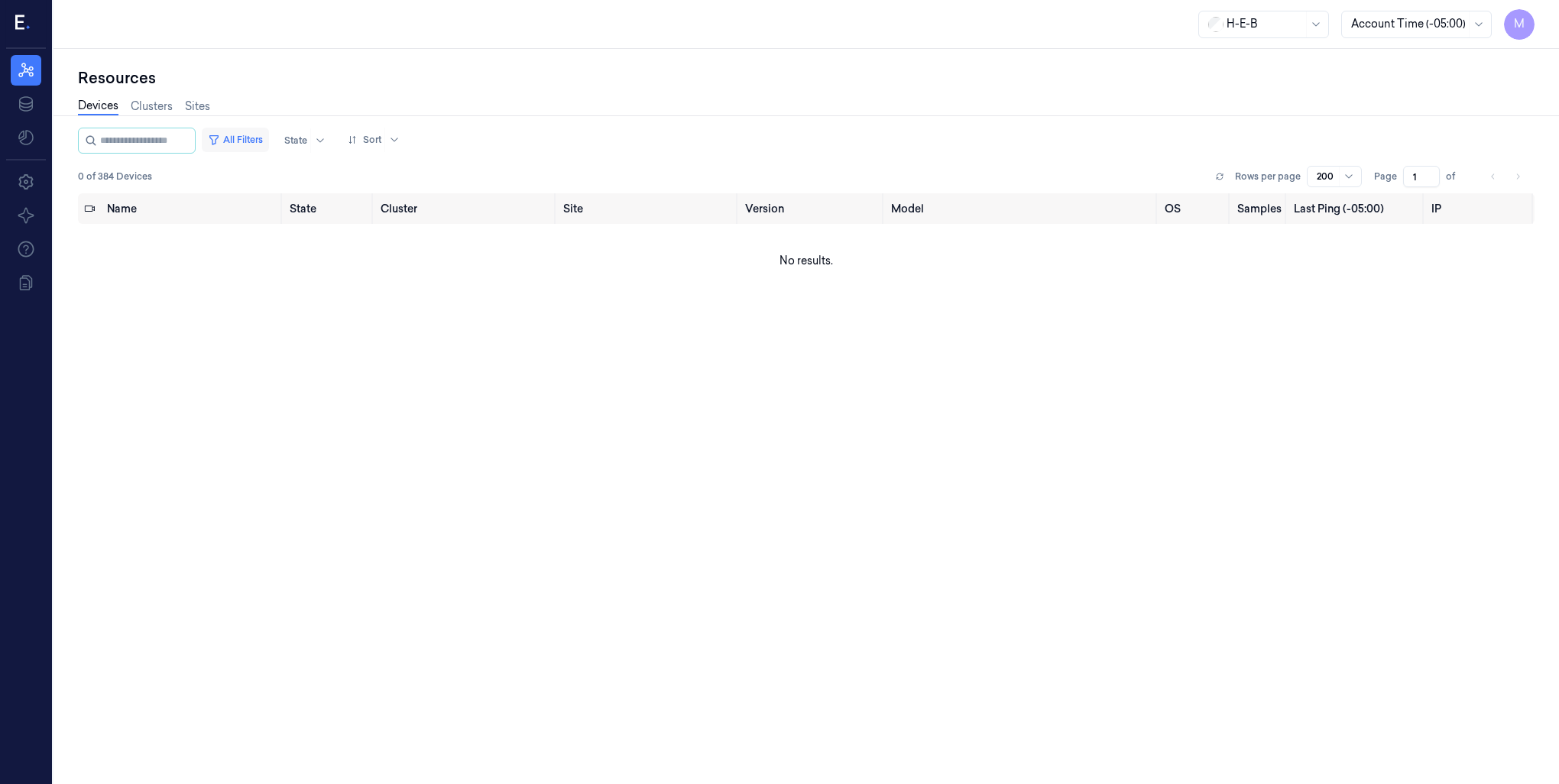
click at [253, 136] on button "All Filters" at bounding box center [235, 140] width 67 height 24
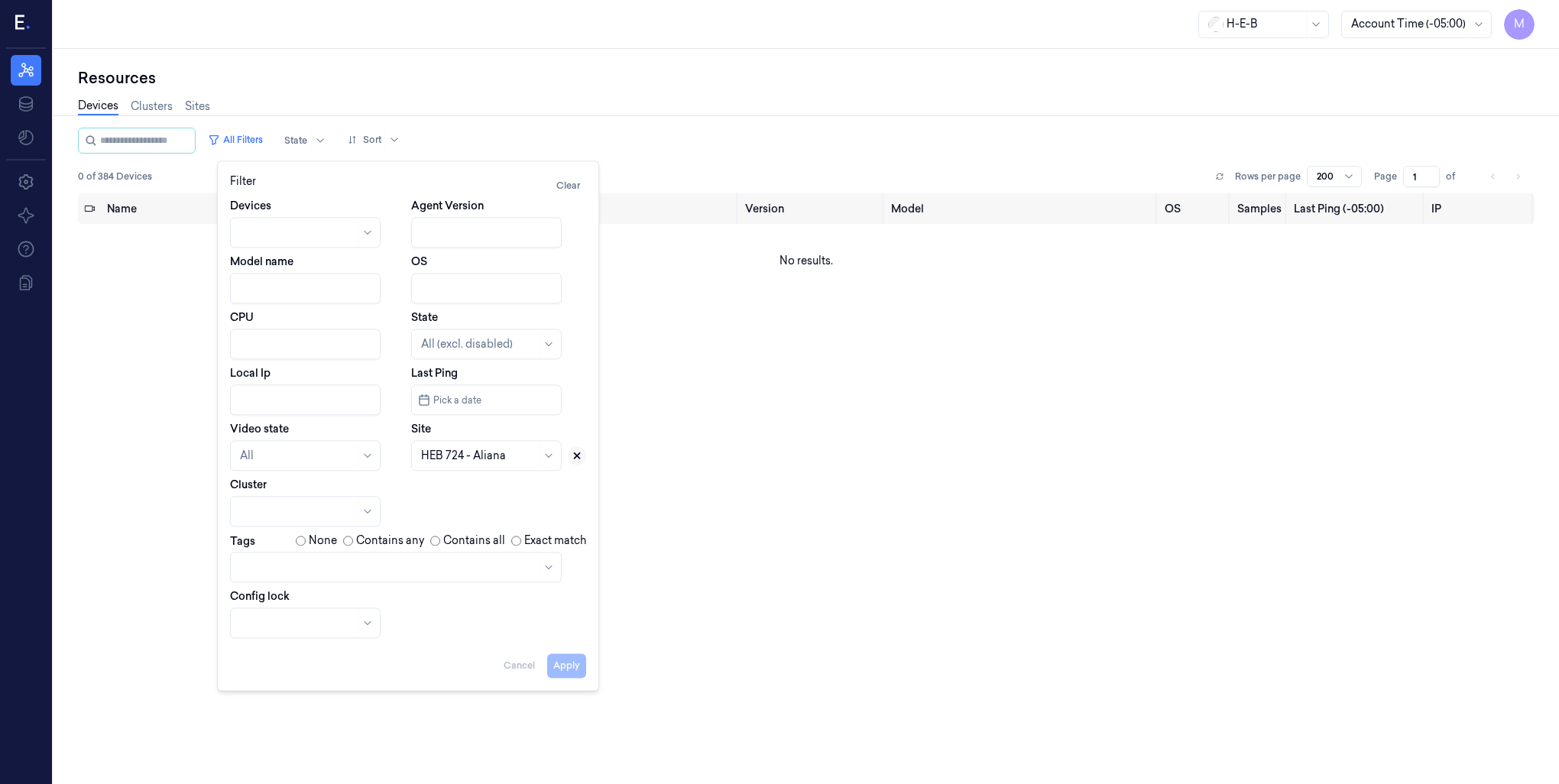
click at [580, 454] on icon at bounding box center [577, 455] width 10 height 10
click at [489, 459] on div at bounding box center [470, 455] width 96 height 16
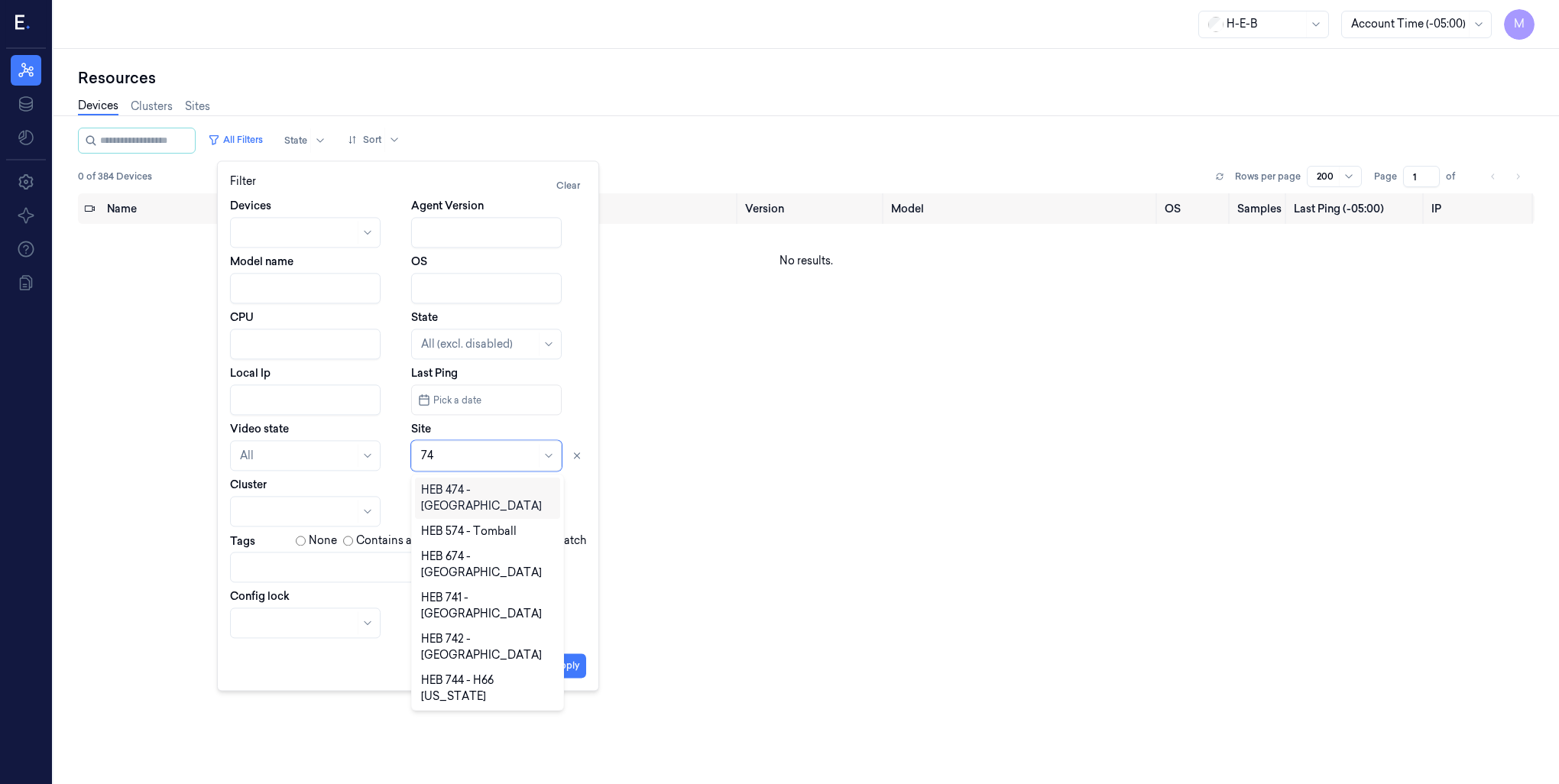
type input "748"
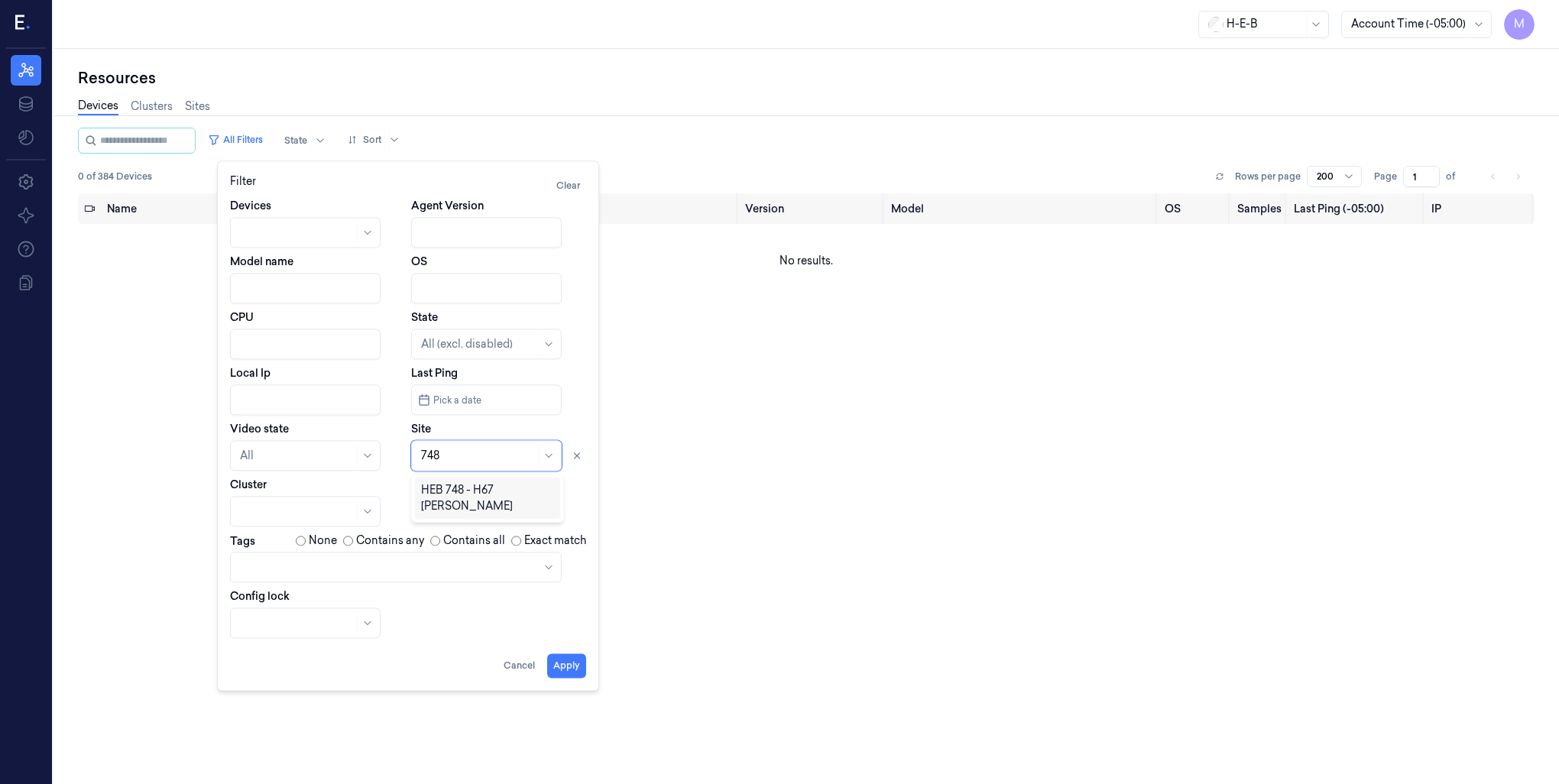
click at [463, 495] on div "HEB 748 - H67 [PERSON_NAME]" at bounding box center [488, 498] width 133 height 32
click at [573, 674] on button "Apply" at bounding box center [567, 665] width 39 height 24
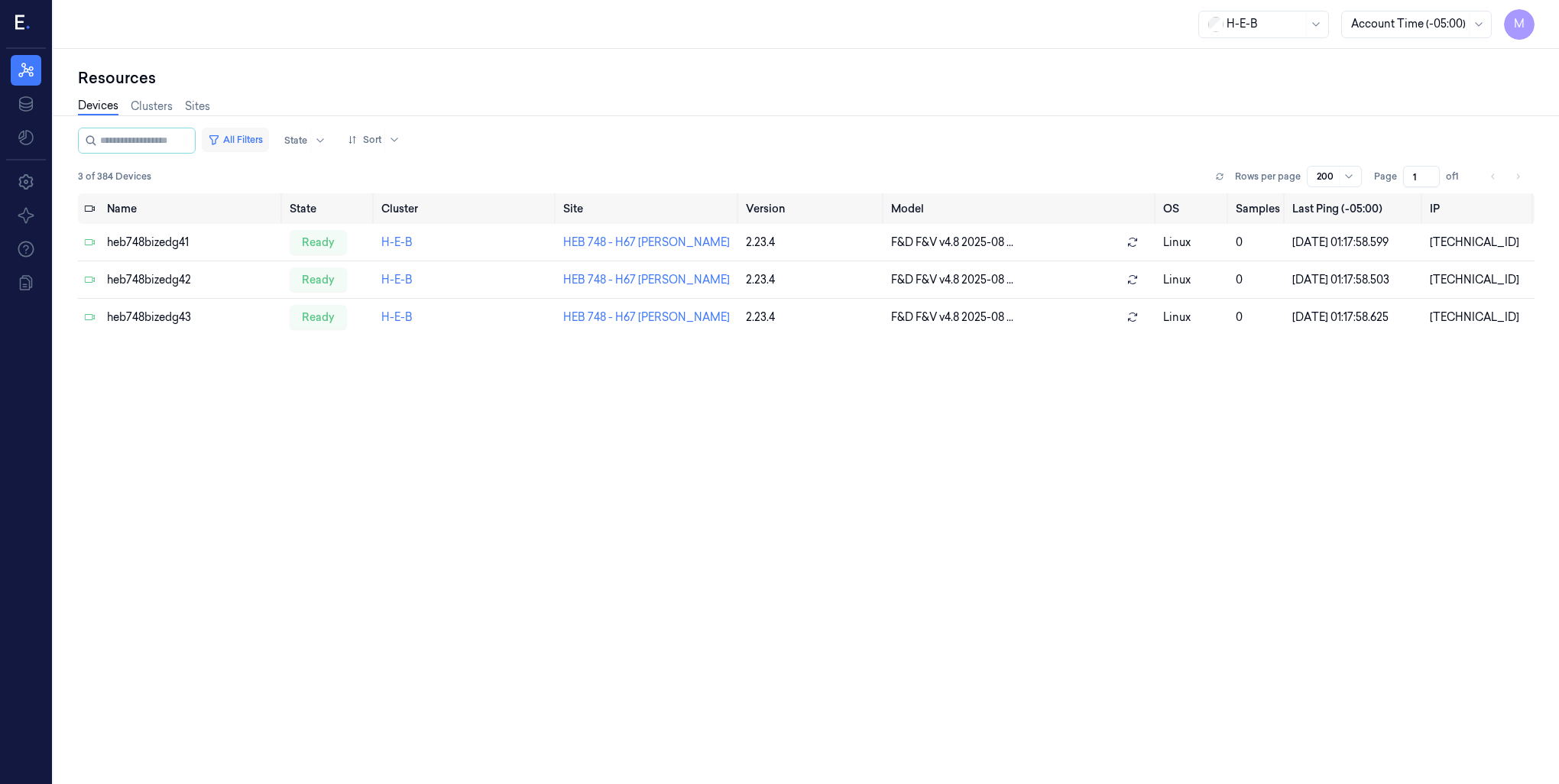
click at [256, 143] on button "All Filters" at bounding box center [235, 140] width 67 height 24
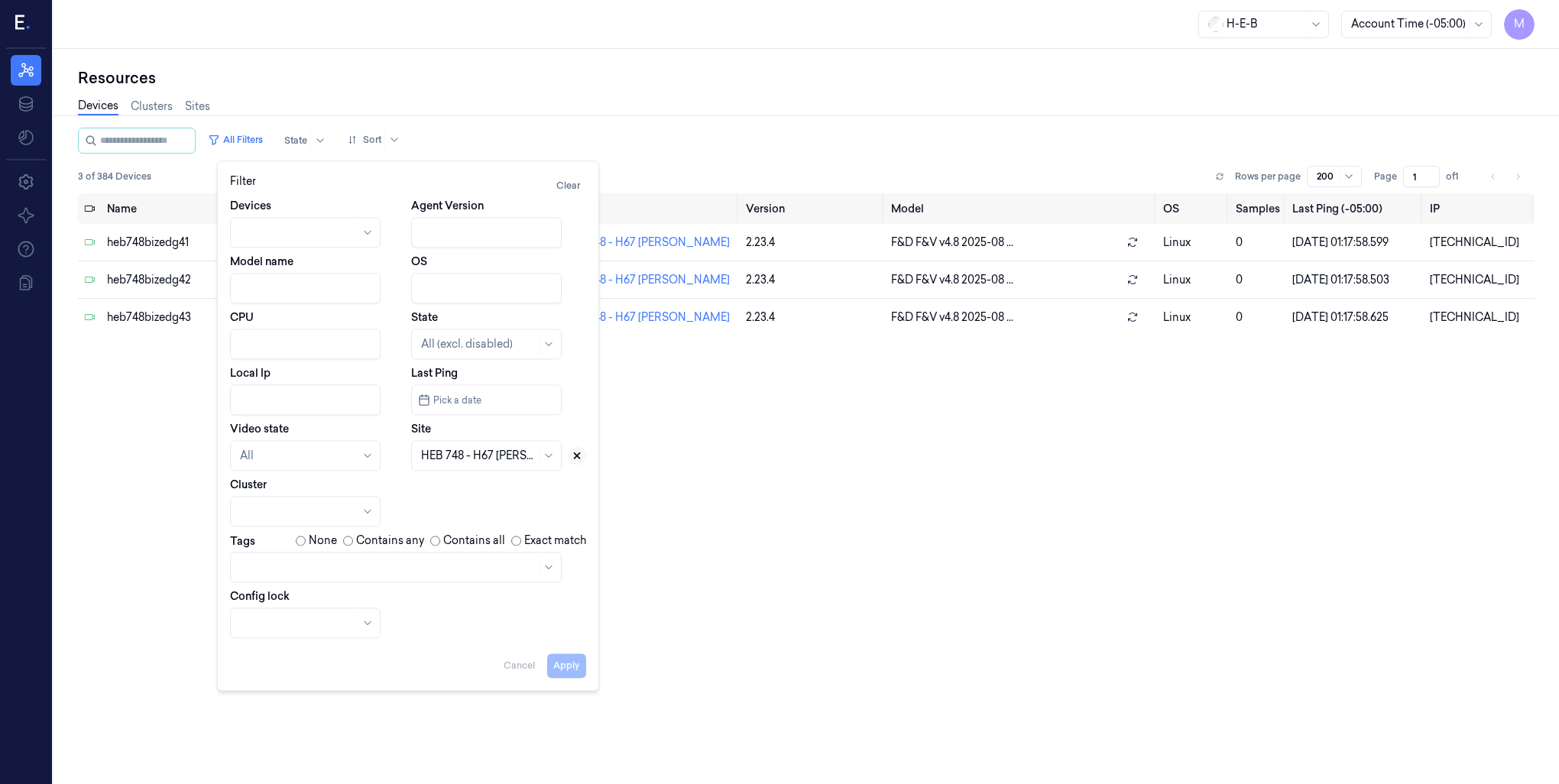
click at [578, 461] on button at bounding box center [576, 455] width 18 height 18
click at [473, 463] on div at bounding box center [470, 455] width 96 height 16
type input "794"
click at [458, 495] on div "HEB 794 - [PERSON_NAME]" at bounding box center [488, 498] width 133 height 32
click at [558, 665] on button "Apply" at bounding box center [567, 665] width 39 height 24
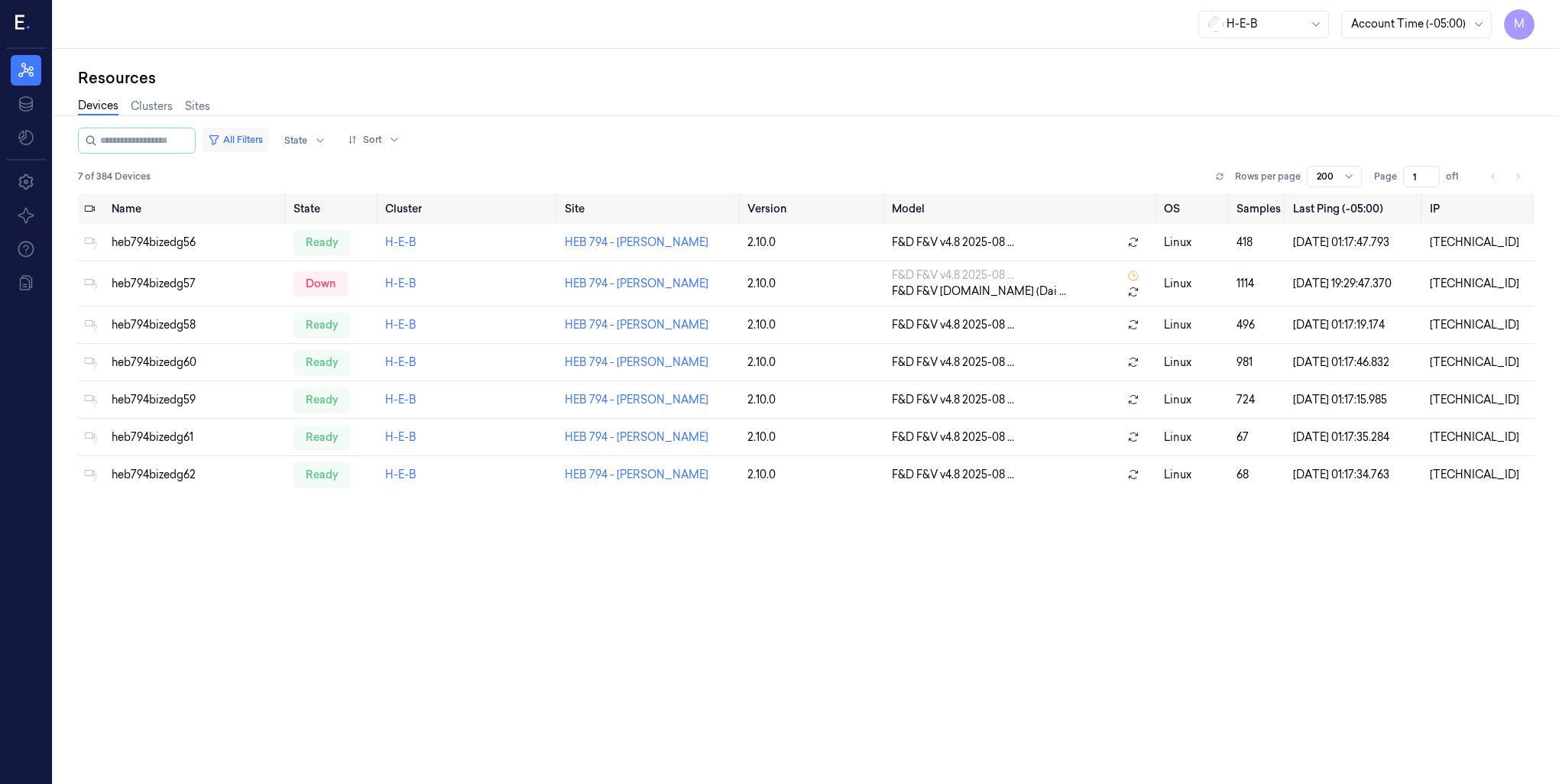
click at [266, 141] on button "All Filters" at bounding box center [235, 140] width 67 height 24
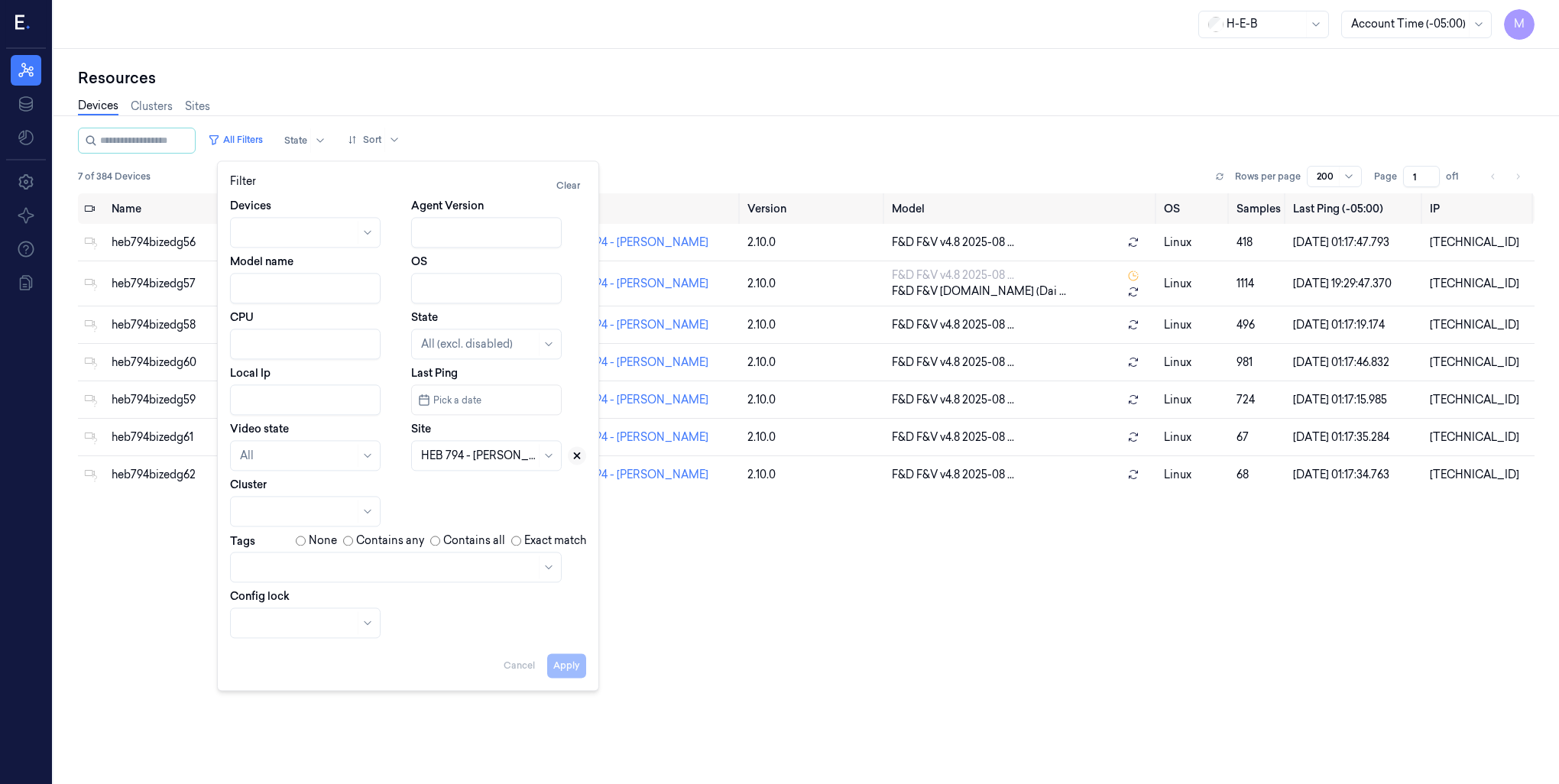
click at [573, 458] on icon at bounding box center [577, 455] width 10 height 10
click at [511, 460] on div at bounding box center [478, 455] width 115 height 16
type input "74"
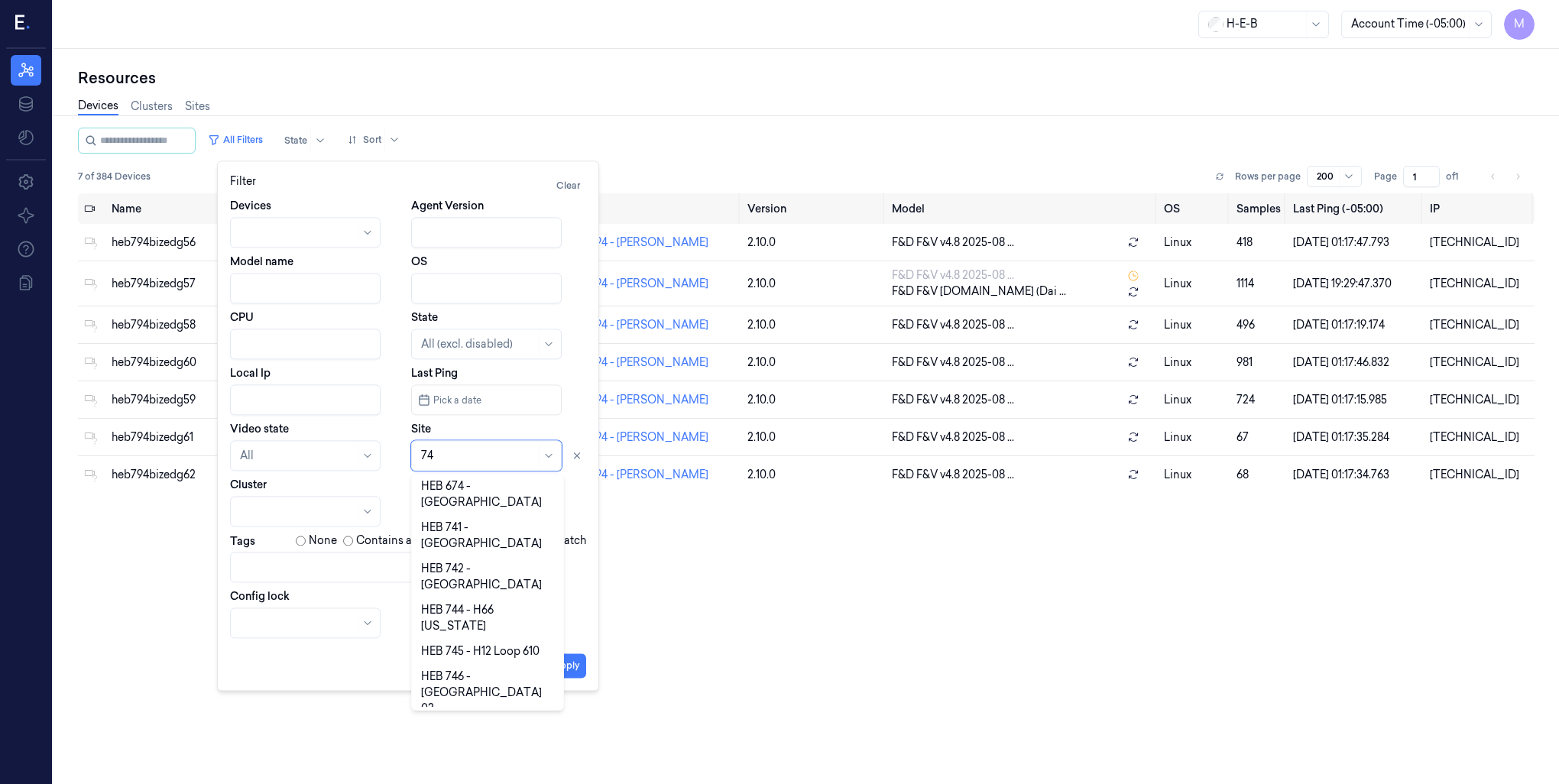
scroll to position [137, 0]
click at [518, 725] on div "HEB 74 - [GEOGRAPHIC_DATA] 02" at bounding box center [488, 749] width 133 height 48
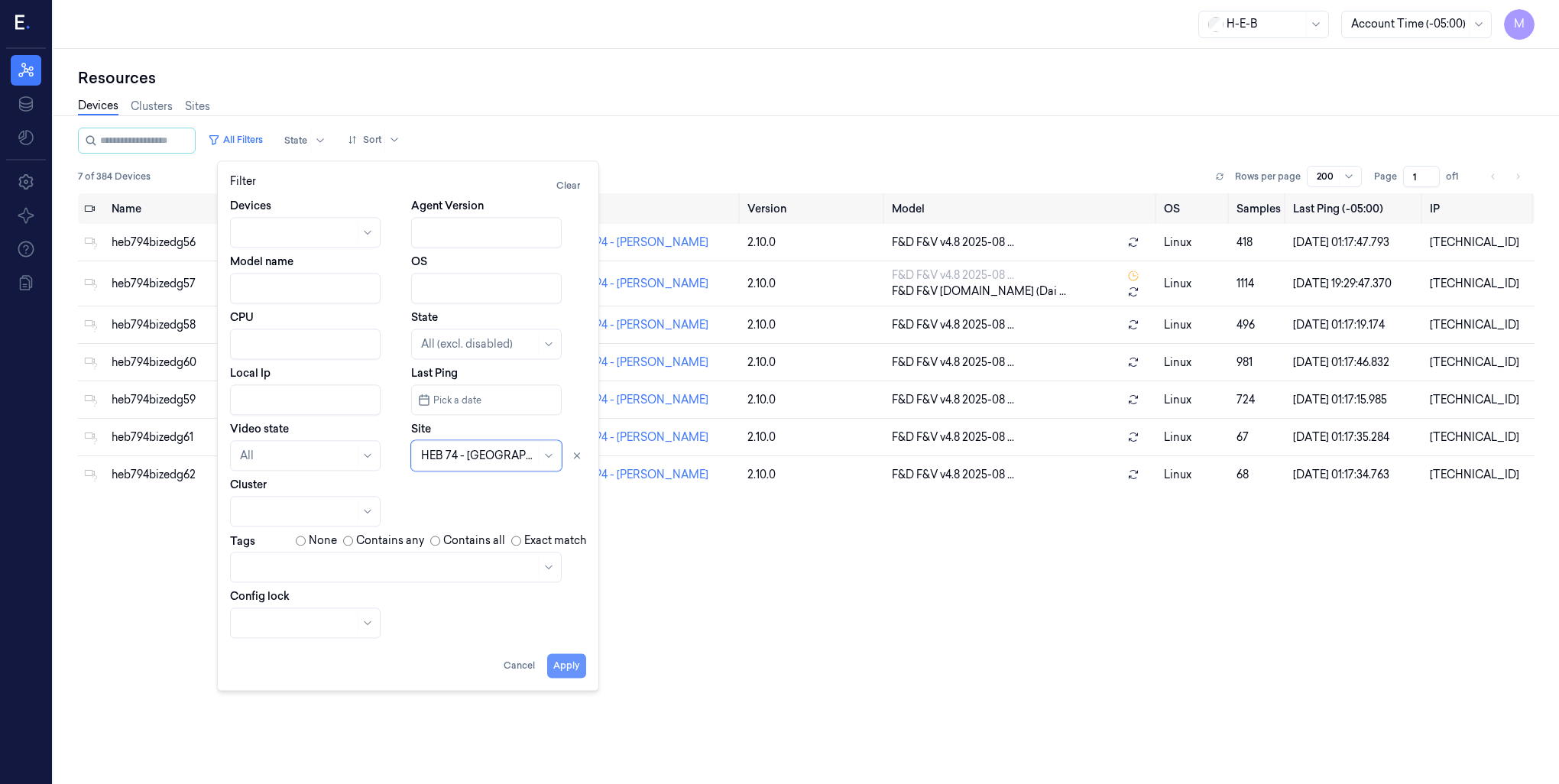
click at [562, 672] on button "Apply" at bounding box center [567, 665] width 39 height 24
